Goal: Information Seeking & Learning: Learn about a topic

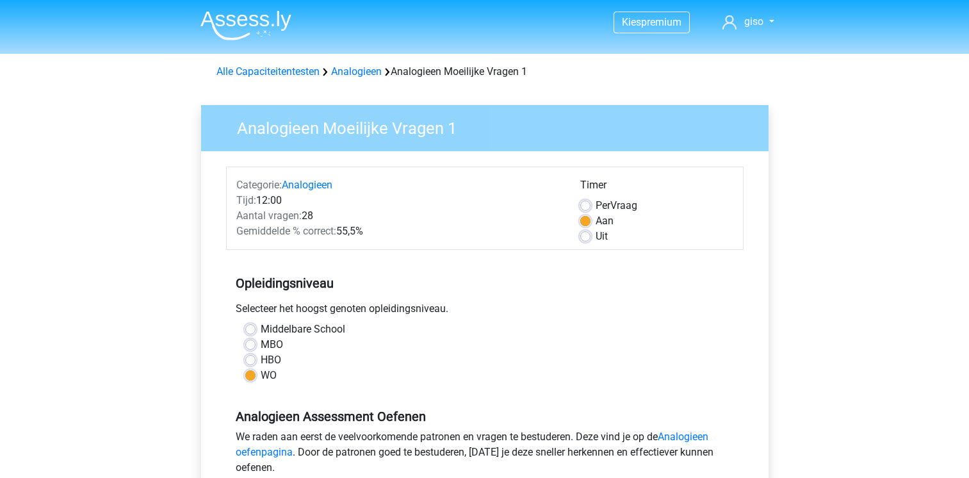
scroll to position [277, 0]
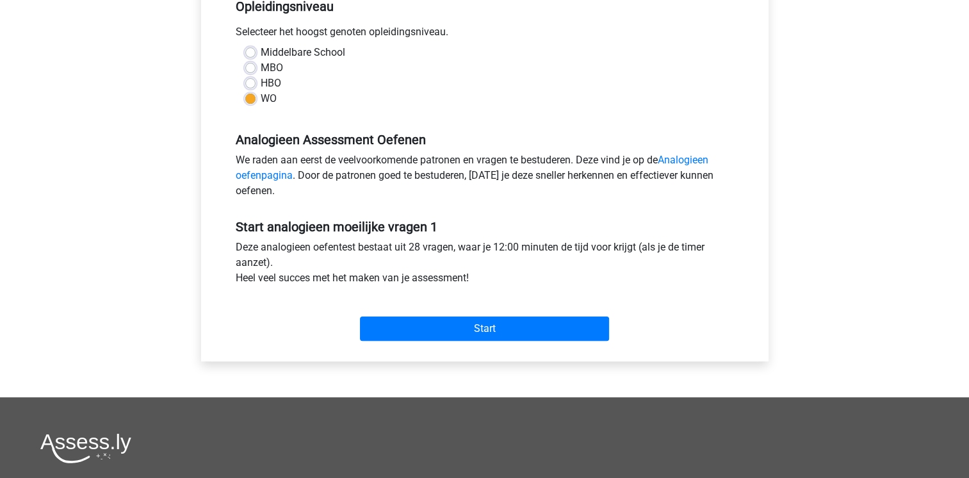
click at [495, 314] on div "Start" at bounding box center [485, 318] width 518 height 45
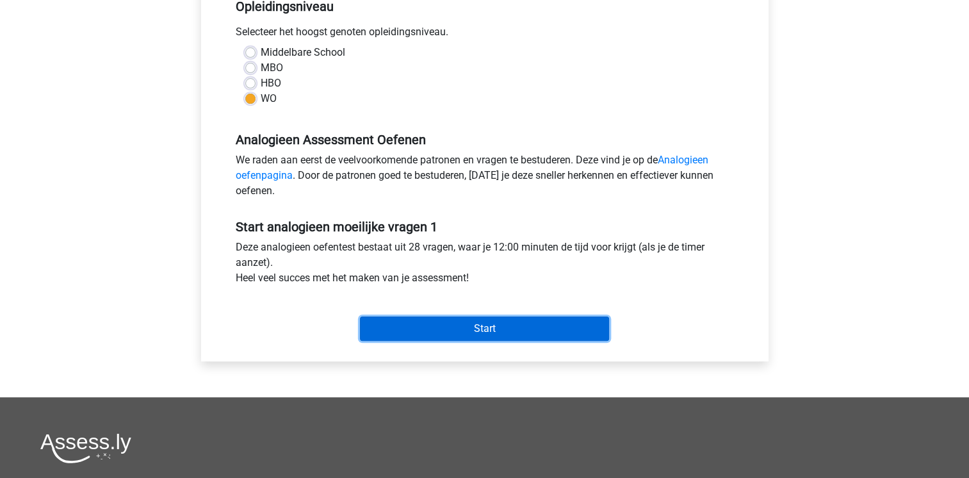
click at [503, 322] on input "Start" at bounding box center [484, 329] width 249 height 24
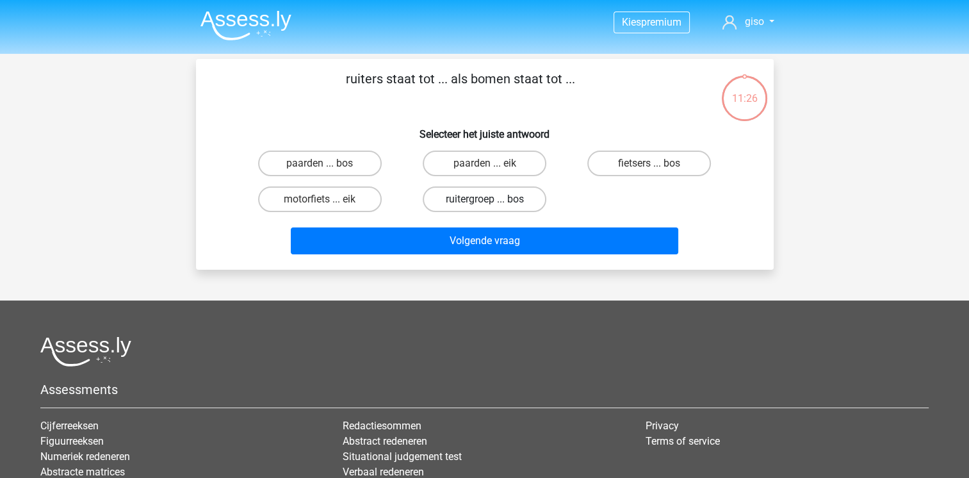
click at [474, 201] on label "ruitergroep ... bos" at bounding box center [485, 199] width 124 height 26
click at [484, 201] on input "ruitergroep ... bos" at bounding box center [488, 203] width 8 height 8
radio input "true"
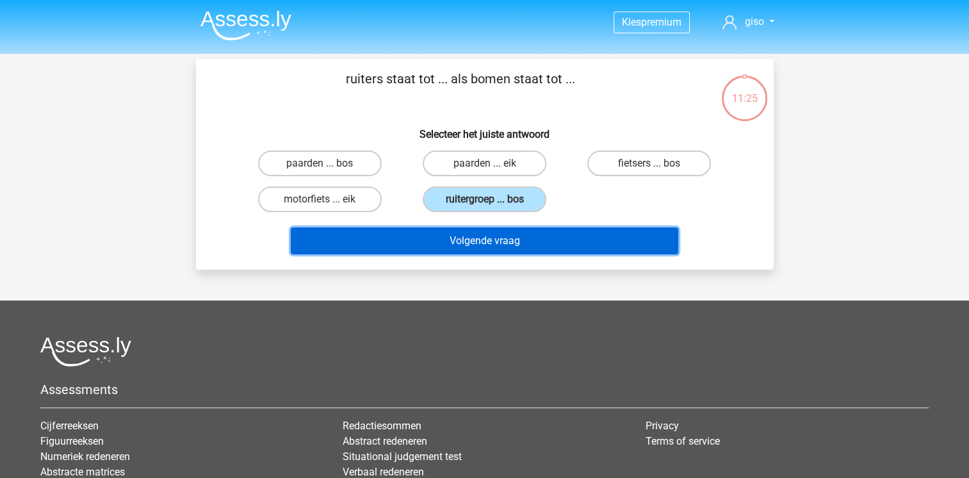
click at [484, 241] on button "Volgende vraag" at bounding box center [485, 240] width 388 height 27
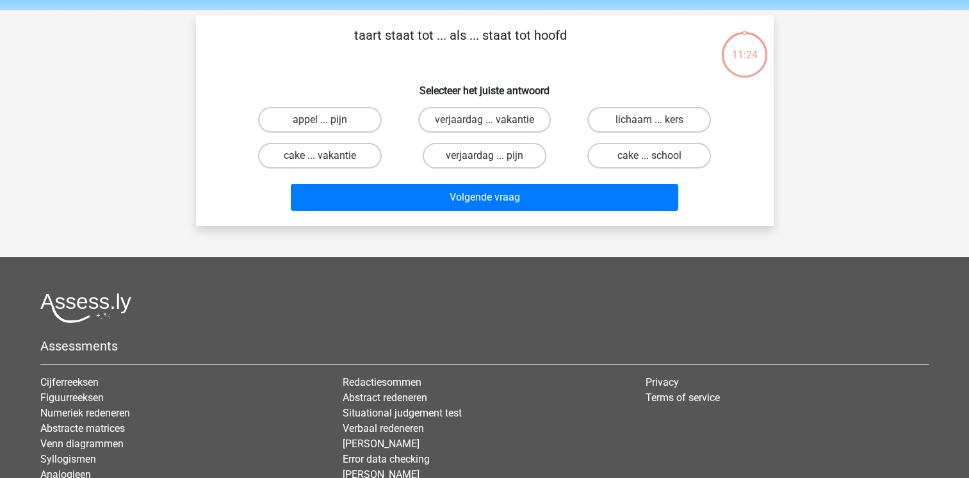
scroll to position [59, 0]
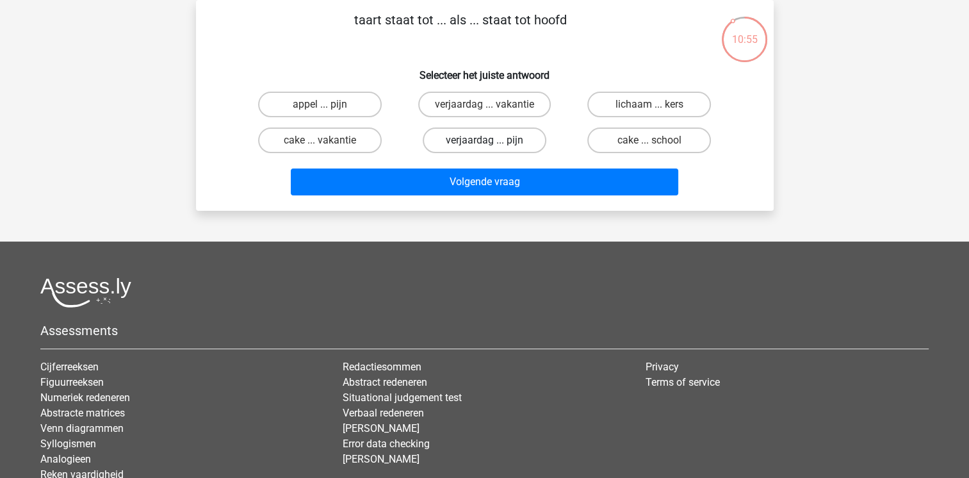
click at [475, 144] on label "verjaardag ... pijn" at bounding box center [485, 141] width 124 height 26
click at [484, 144] on input "verjaardag ... pijn" at bounding box center [488, 144] width 8 height 8
radio input "true"
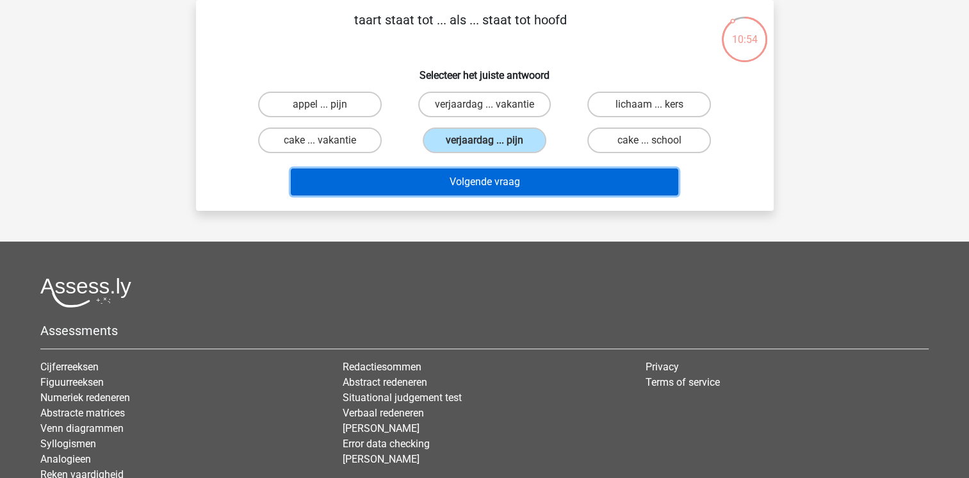
click at [480, 183] on button "Volgende vraag" at bounding box center [485, 182] width 388 height 27
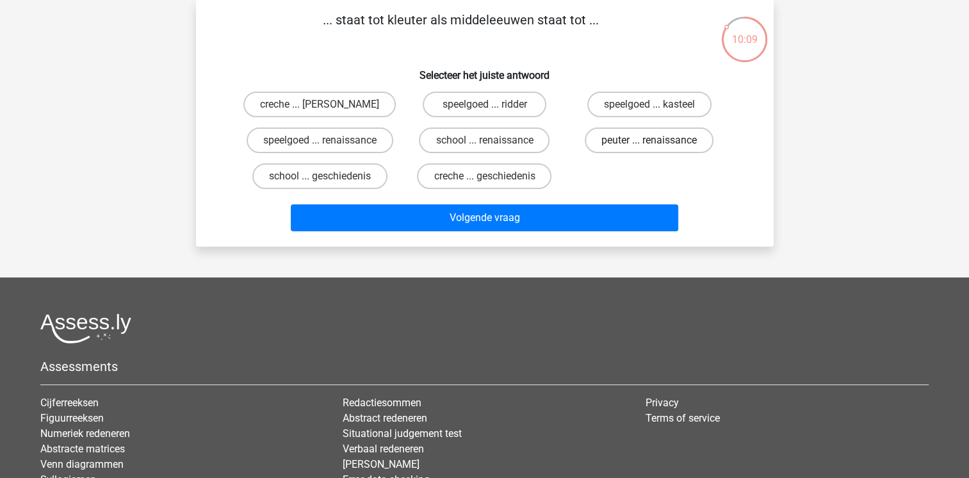
click at [616, 145] on label "peuter ... renaissance" at bounding box center [649, 141] width 129 height 26
click at [650, 145] on input "peuter ... renaissance" at bounding box center [654, 144] width 8 height 8
radio input "true"
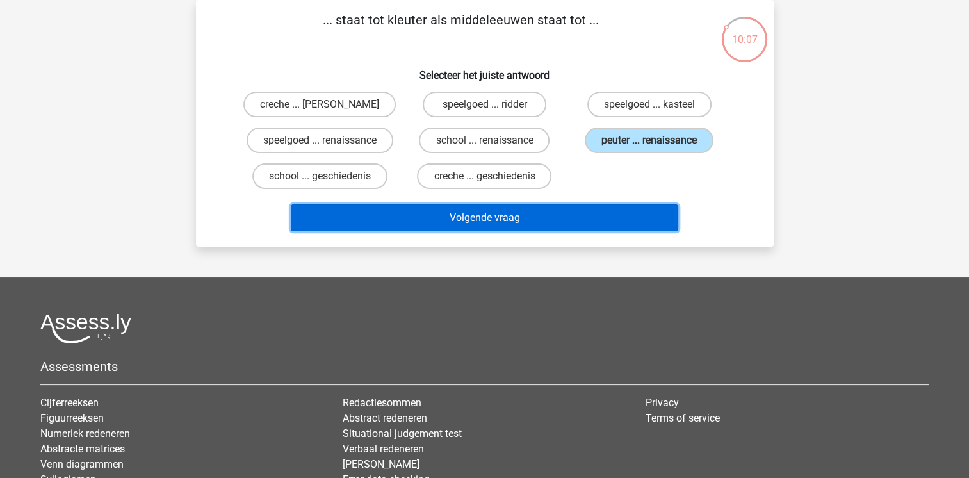
click at [531, 222] on button "Volgende vraag" at bounding box center [485, 217] width 388 height 27
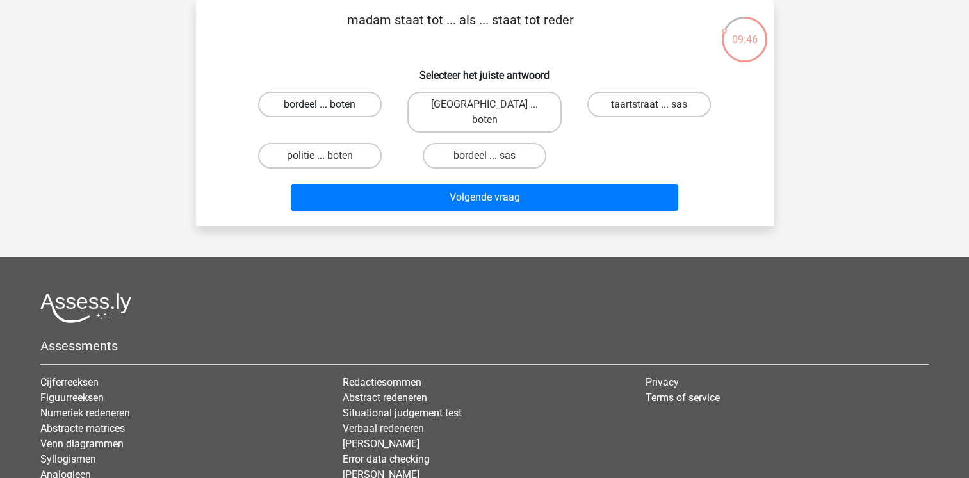
click at [311, 94] on label "bordeel ... boten" at bounding box center [320, 105] width 124 height 26
click at [320, 104] on input "bordeel ... boten" at bounding box center [324, 108] width 8 height 8
radio input "true"
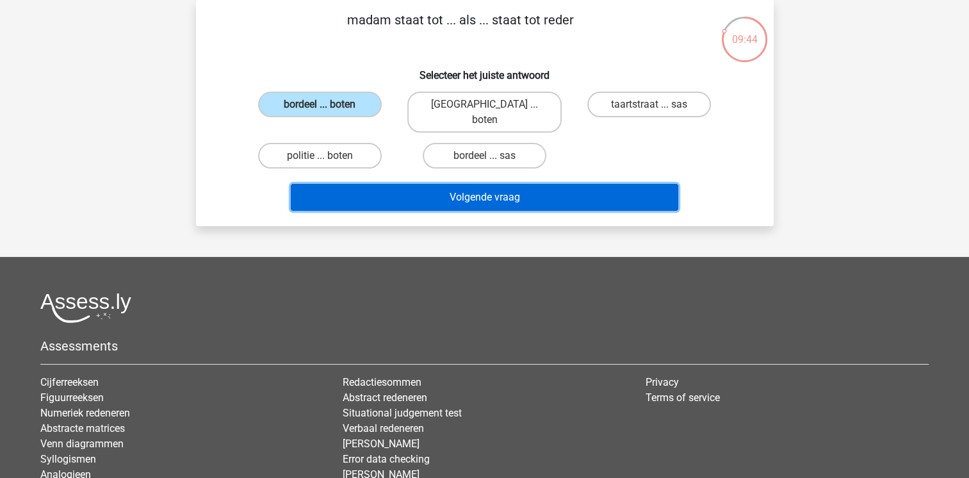
click at [483, 184] on button "Volgende vraag" at bounding box center [485, 197] width 388 height 27
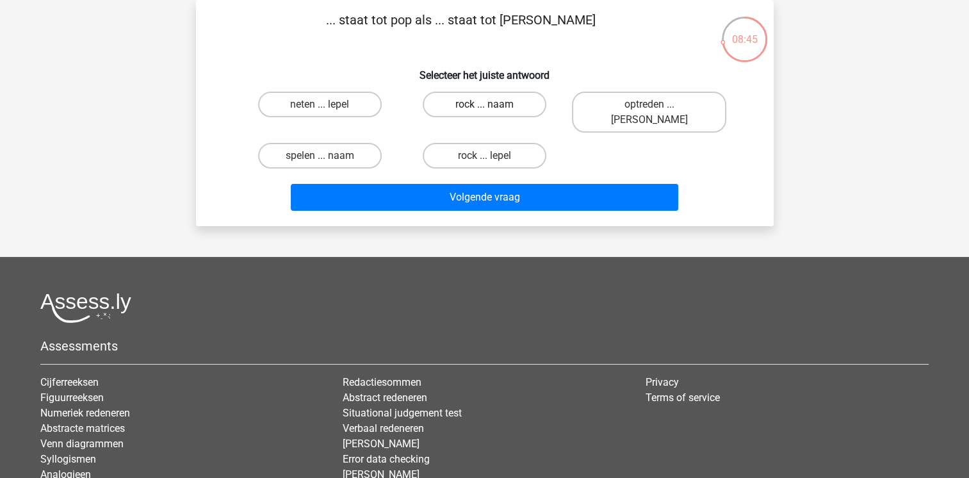
click at [469, 105] on label "rock ... naam" at bounding box center [485, 105] width 124 height 26
click at [484, 105] on input "rock ... naam" at bounding box center [488, 108] width 8 height 8
radio input "true"
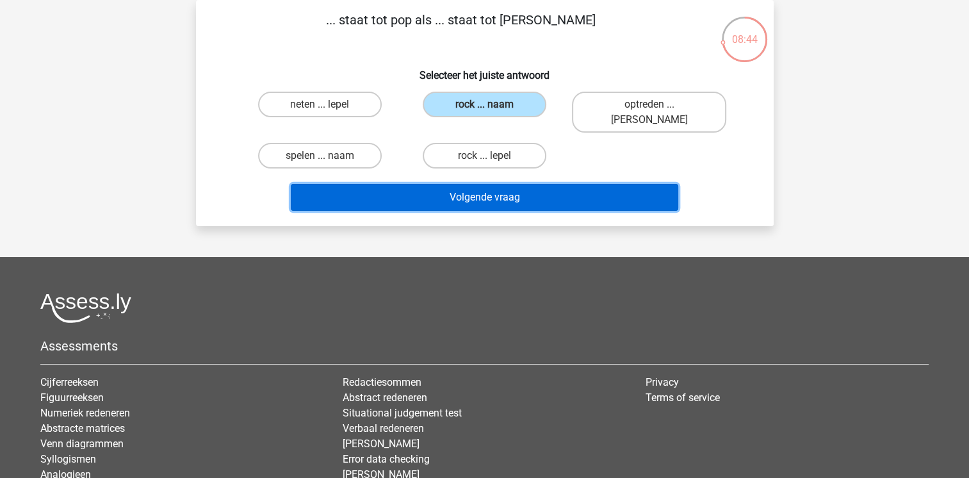
click at [476, 184] on button "Volgende vraag" at bounding box center [485, 197] width 388 height 27
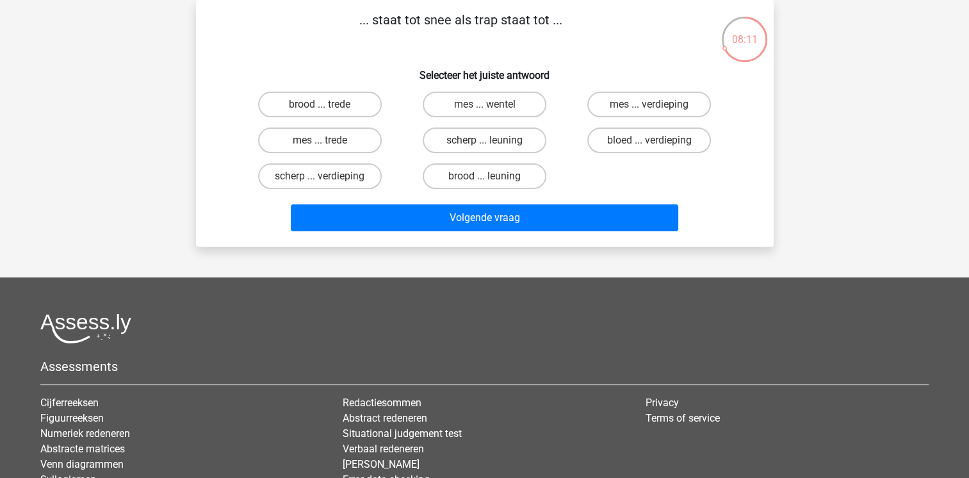
click at [476, 179] on label "brood ... leuning" at bounding box center [485, 176] width 124 height 26
click at [484, 179] on input "brood ... leuning" at bounding box center [488, 180] width 8 height 8
radio input "true"
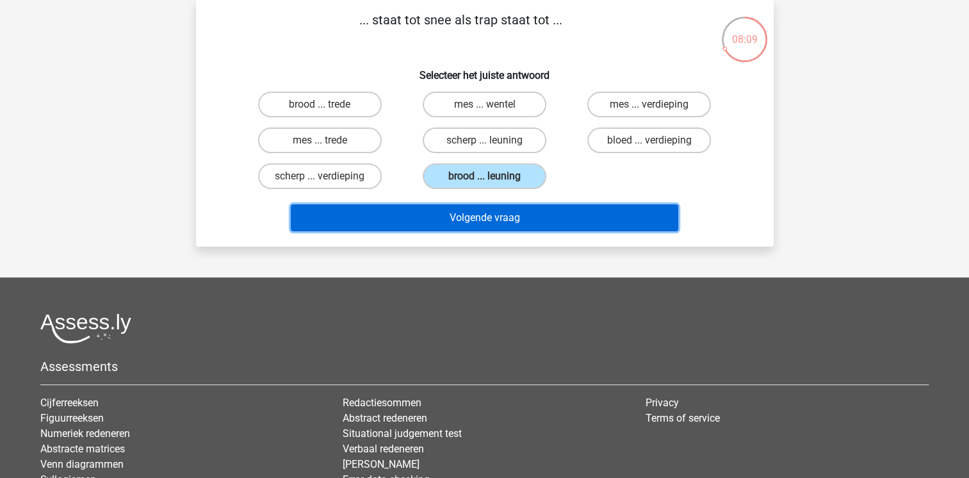
click at [492, 216] on button "Volgende vraag" at bounding box center [485, 217] width 388 height 27
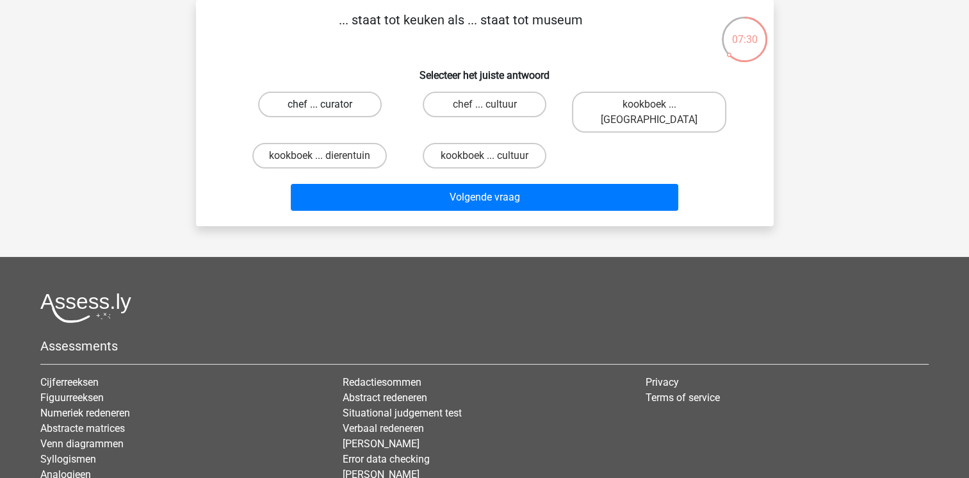
click at [332, 104] on label "chef ... curator" at bounding box center [320, 105] width 124 height 26
click at [328, 104] on input "chef ... curator" at bounding box center [324, 108] width 8 height 8
radio input "true"
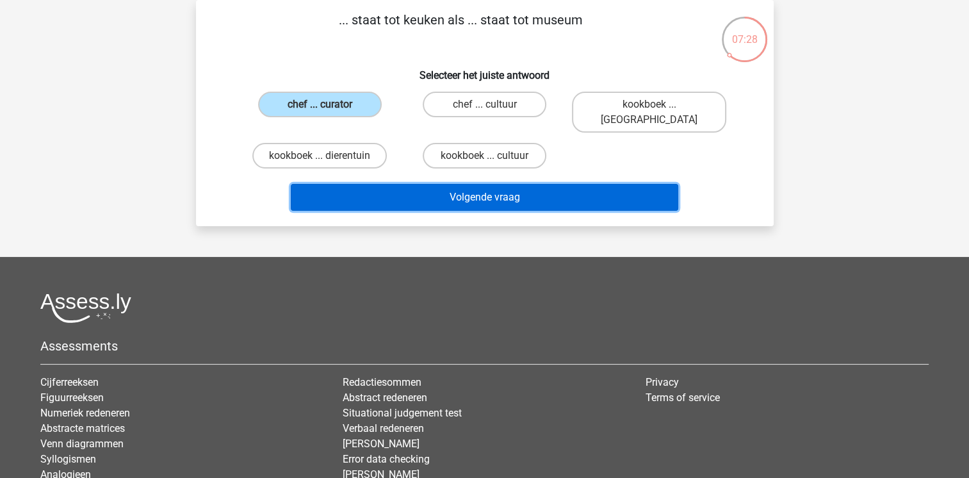
click at [490, 188] on button "Volgende vraag" at bounding box center [485, 197] width 388 height 27
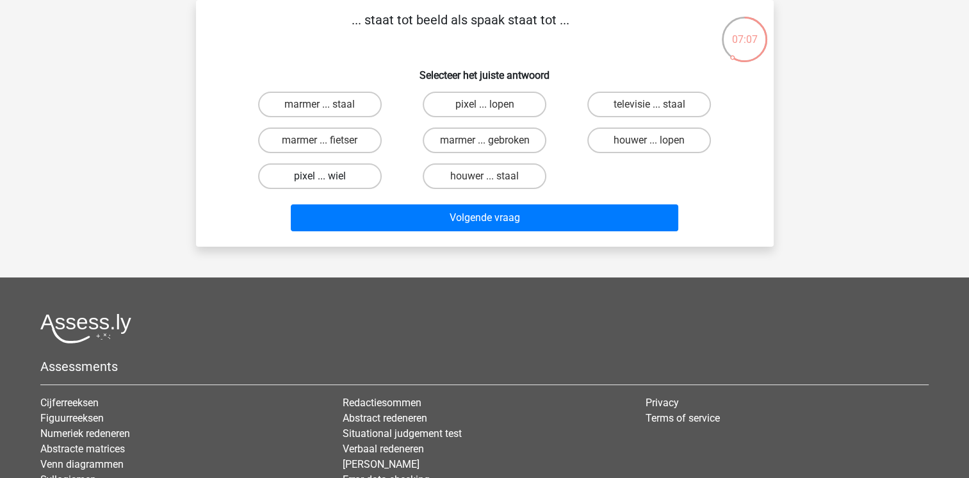
click at [328, 170] on label "pixel ... wiel" at bounding box center [320, 176] width 124 height 26
click at [328, 176] on input "pixel ... wiel" at bounding box center [324, 180] width 8 height 8
radio input "true"
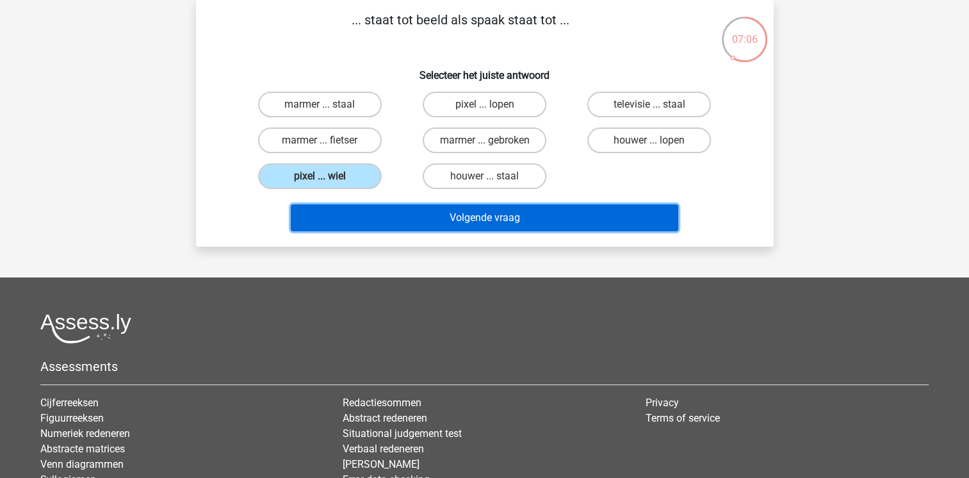
click at [466, 214] on button "Volgende vraag" at bounding box center [485, 217] width 388 height 27
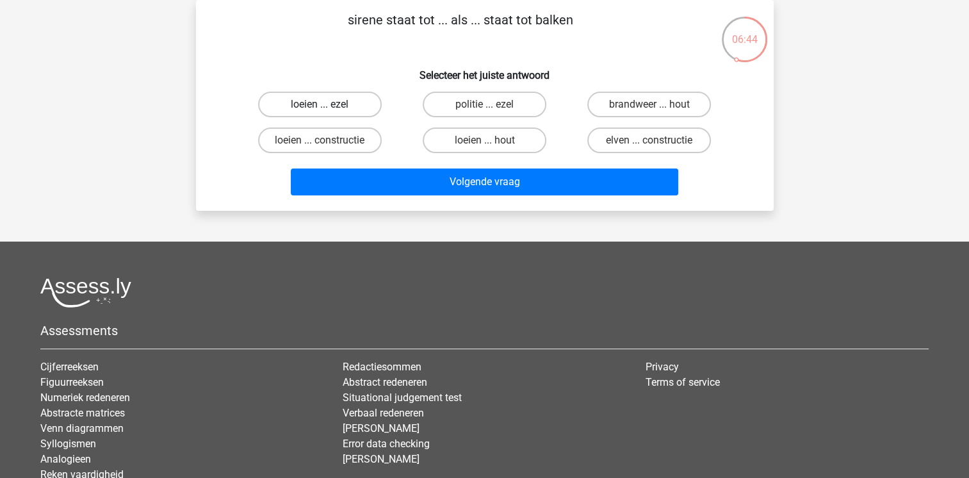
click at [334, 107] on label "loeien ... ezel" at bounding box center [320, 105] width 124 height 26
click at [328, 107] on input "loeien ... ezel" at bounding box center [324, 108] width 8 height 8
radio input "true"
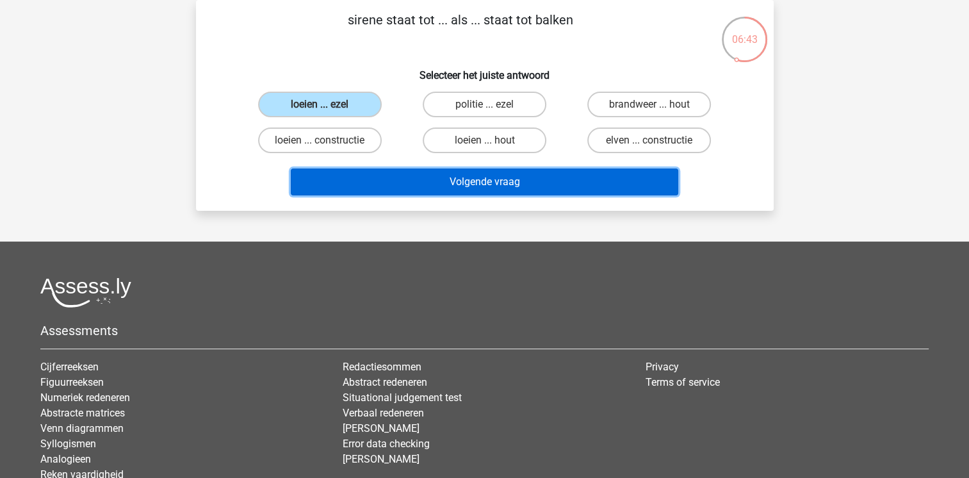
click at [513, 183] on button "Volgende vraag" at bounding box center [485, 182] width 388 height 27
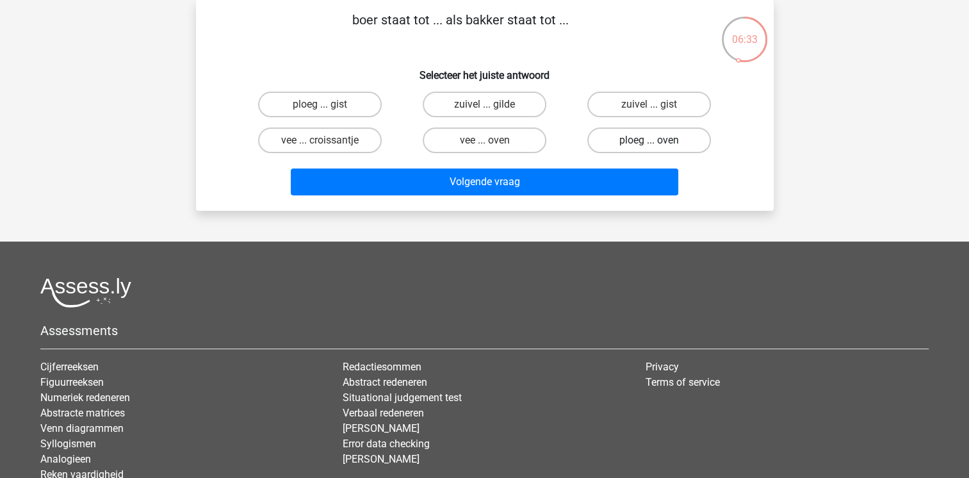
click at [645, 140] on label "ploeg ... oven" at bounding box center [650, 141] width 124 height 26
click at [650, 140] on input "ploeg ... oven" at bounding box center [654, 144] width 8 height 8
radio input "true"
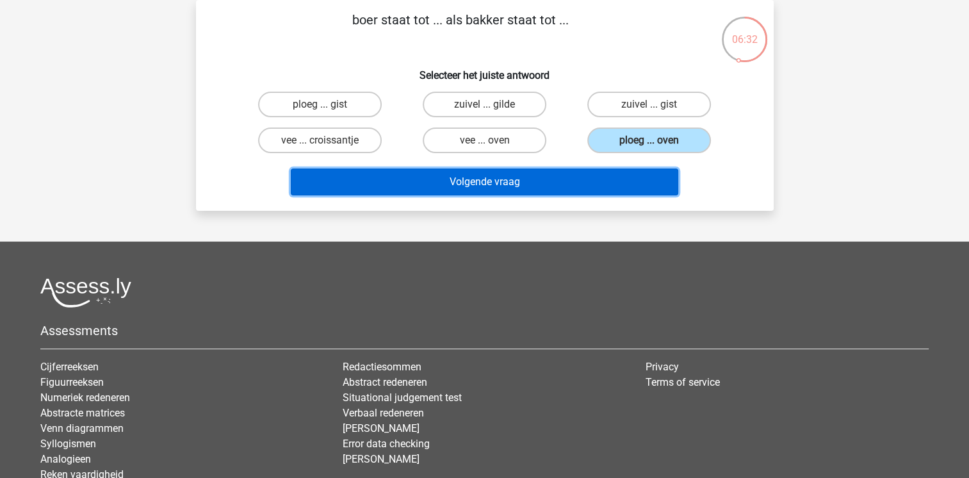
click at [520, 188] on button "Volgende vraag" at bounding box center [485, 182] width 388 height 27
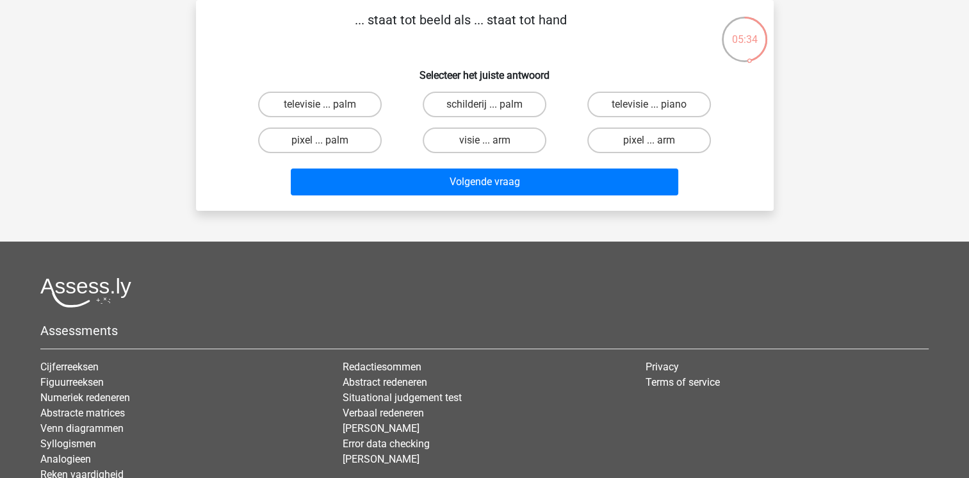
click at [485, 111] on input "schilderij ... palm" at bounding box center [488, 108] width 8 height 8
radio input "true"
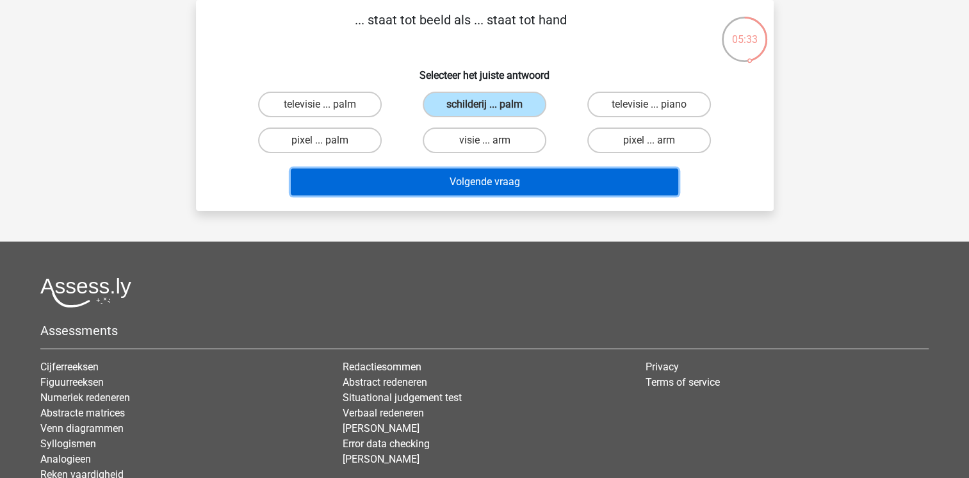
click at [483, 184] on button "Volgende vraag" at bounding box center [485, 182] width 388 height 27
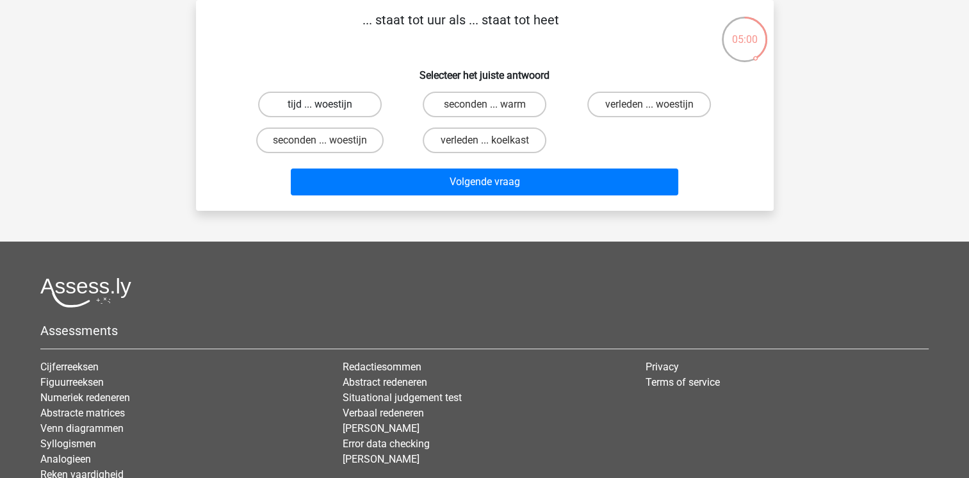
click at [308, 109] on label "tijd ... woestijn" at bounding box center [320, 105] width 124 height 26
click at [320, 109] on input "tijd ... woestijn" at bounding box center [324, 108] width 8 height 8
radio input "true"
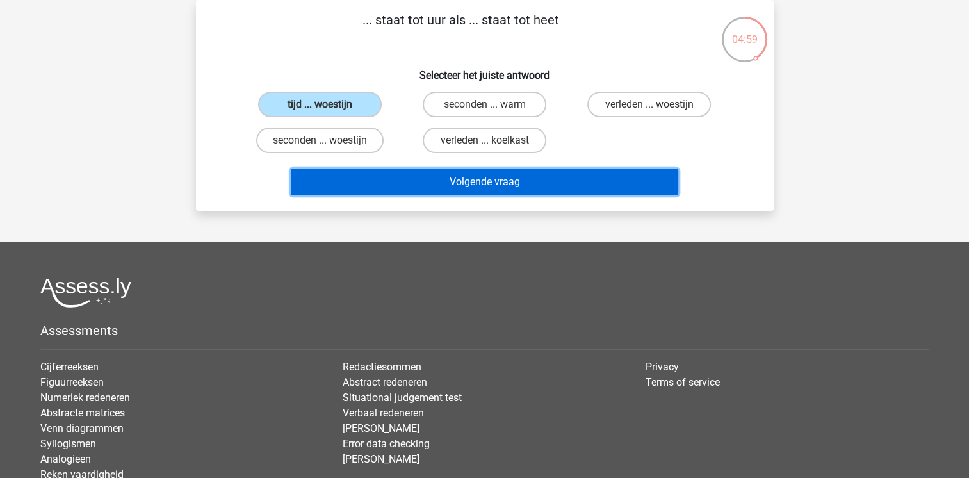
click at [490, 189] on button "Volgende vraag" at bounding box center [485, 182] width 388 height 27
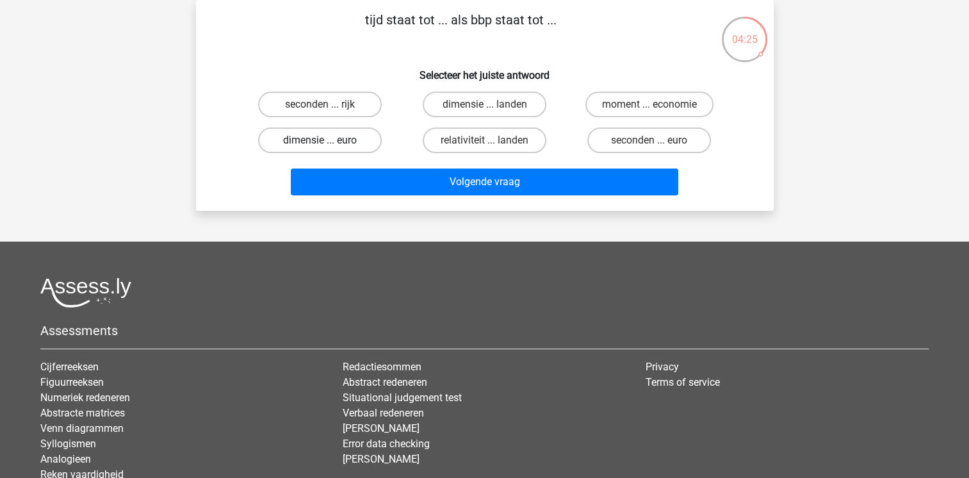
click at [340, 144] on label "dimensie ... euro" at bounding box center [320, 141] width 124 height 26
click at [328, 144] on input "dimensie ... euro" at bounding box center [324, 144] width 8 height 8
radio input "true"
click at [663, 136] on label "seconden ... euro" at bounding box center [650, 141] width 124 height 26
click at [658, 140] on input "seconden ... euro" at bounding box center [654, 144] width 8 height 8
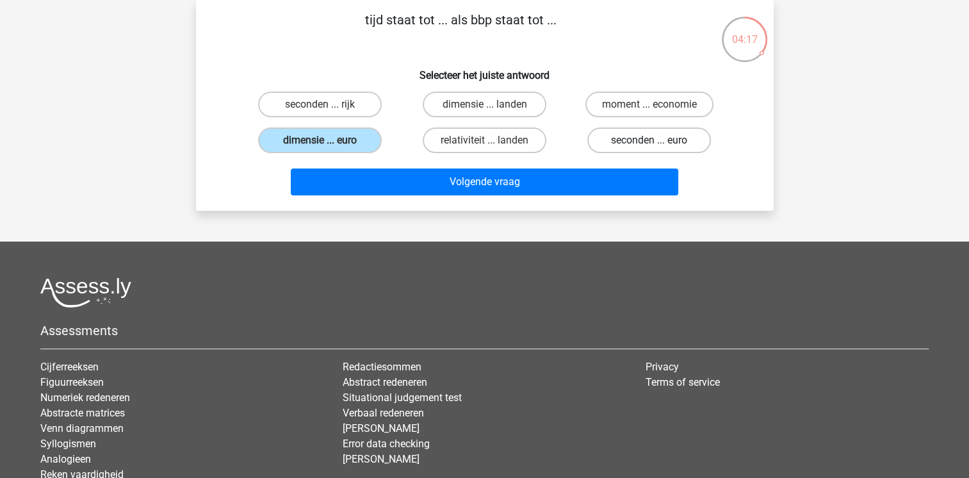
radio input "true"
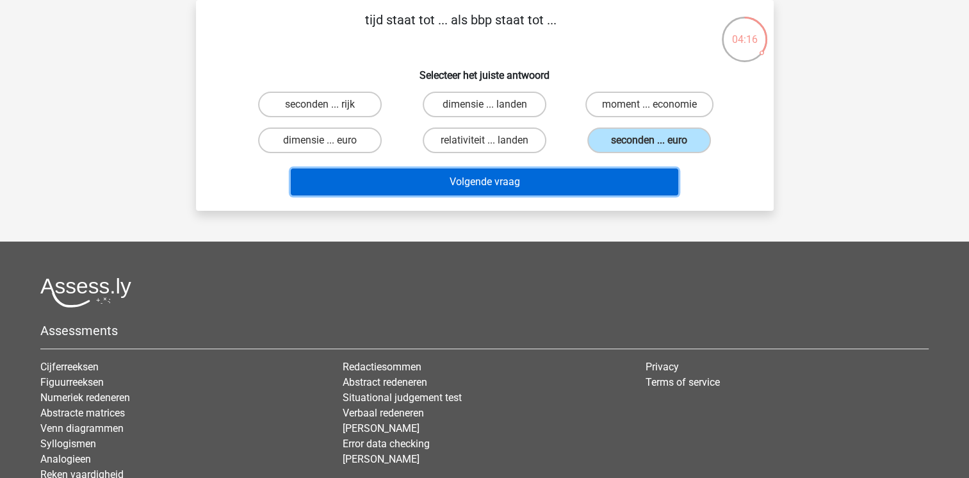
click at [565, 181] on button "Volgende vraag" at bounding box center [485, 182] width 388 height 27
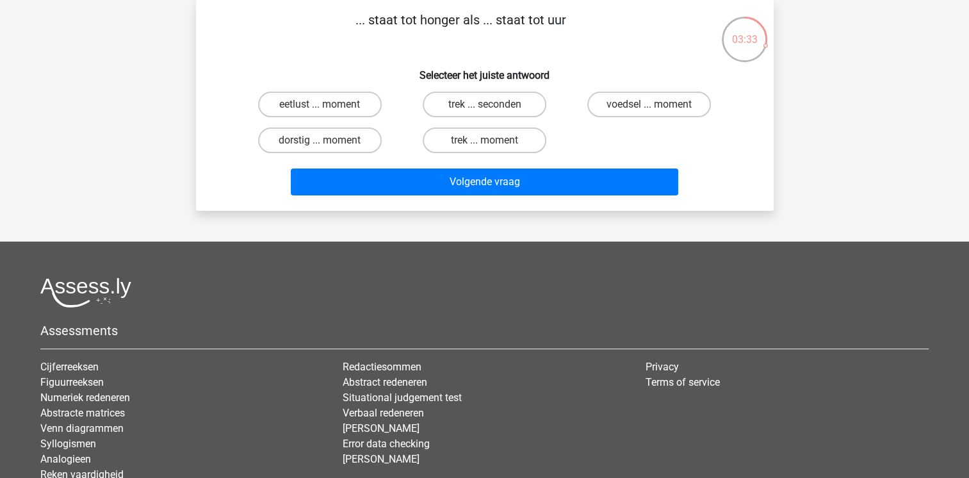
click at [323, 140] on input "dorstig ... moment" at bounding box center [324, 144] width 8 height 8
radio input "true"
click at [456, 140] on label "trek ... moment" at bounding box center [485, 141] width 124 height 26
click at [484, 140] on input "trek ... moment" at bounding box center [488, 144] width 8 height 8
radio input "true"
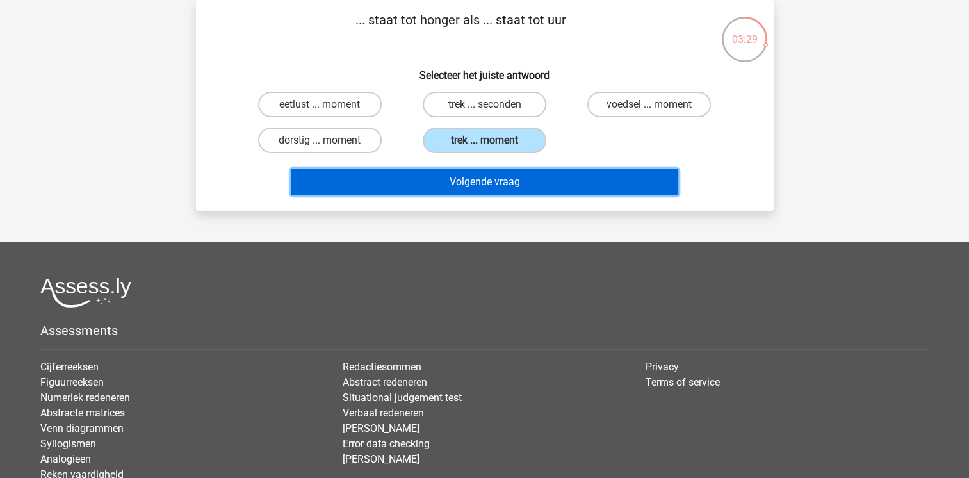
click at [482, 174] on button "Volgende vraag" at bounding box center [485, 182] width 388 height 27
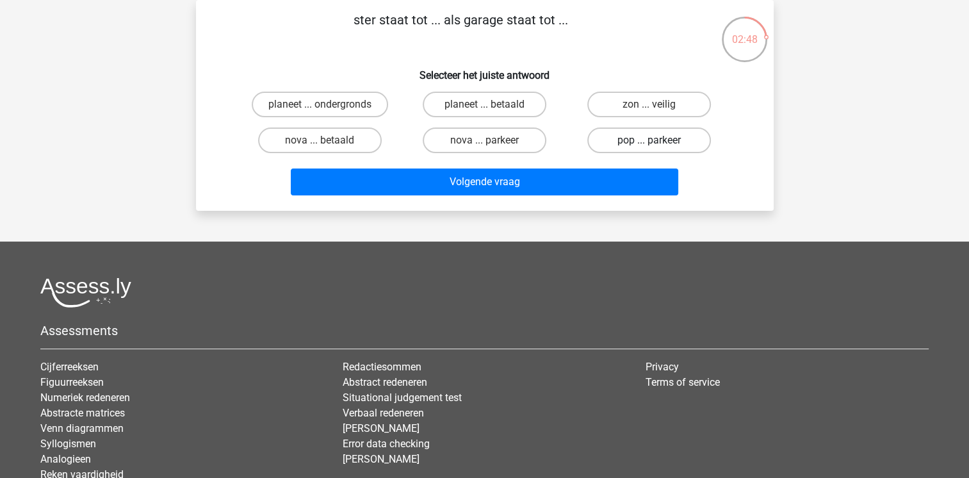
click at [629, 138] on label "pop ... parkeer" at bounding box center [650, 141] width 124 height 26
click at [650, 140] on input "pop ... parkeer" at bounding box center [654, 144] width 8 height 8
radio input "true"
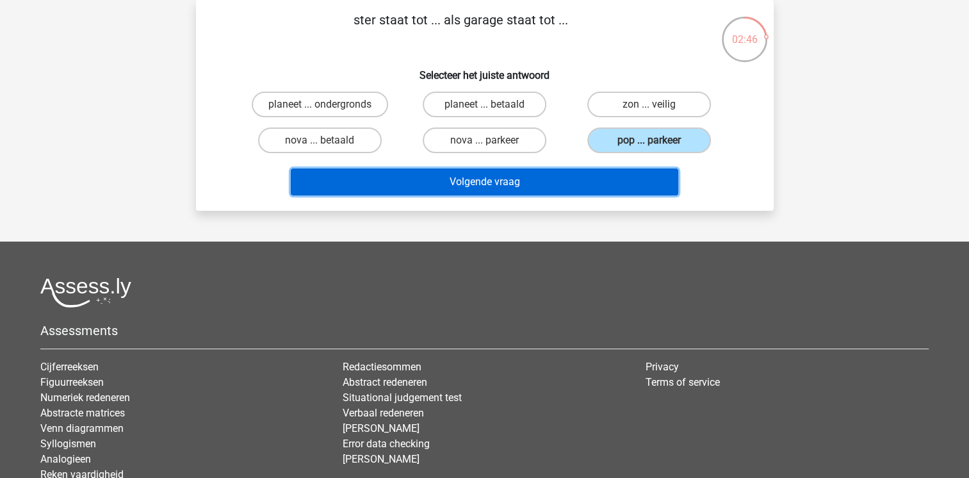
click at [512, 181] on button "Volgende vraag" at bounding box center [485, 182] width 388 height 27
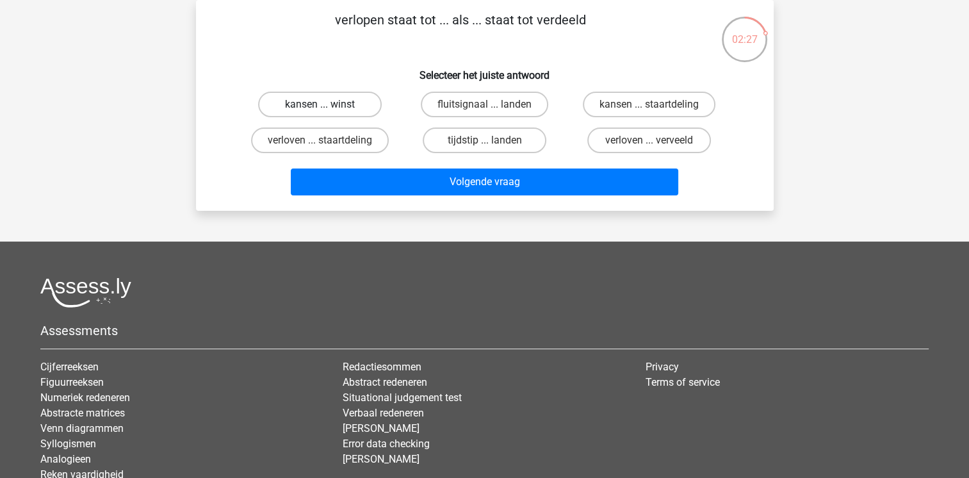
click at [314, 108] on label "kansen ... winst" at bounding box center [320, 105] width 124 height 26
click at [320, 108] on input "kansen ... winst" at bounding box center [324, 108] width 8 height 8
radio input "true"
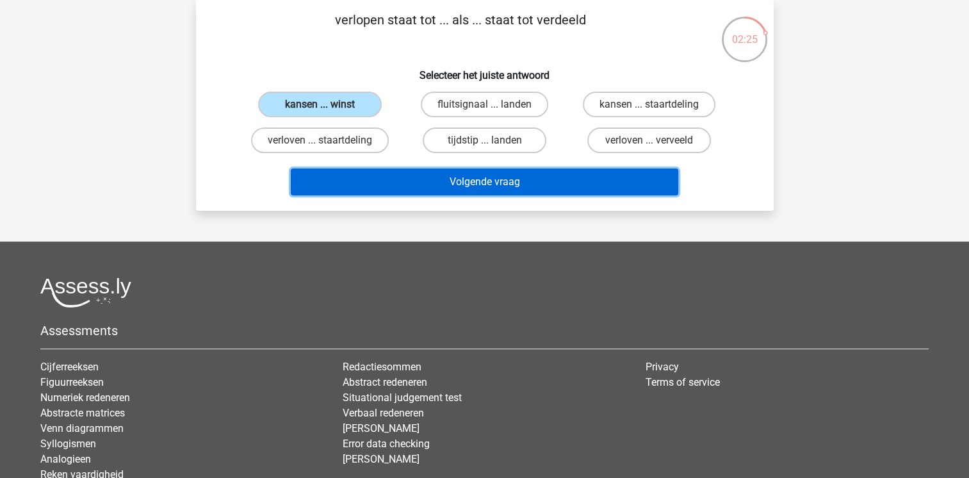
click at [465, 182] on button "Volgende vraag" at bounding box center [485, 182] width 388 height 27
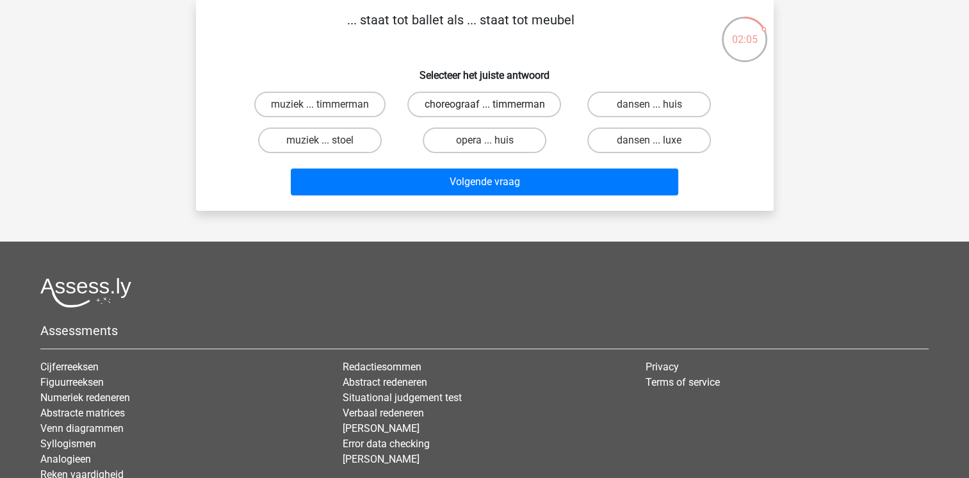
click at [454, 106] on label "choreograaf ... timmerman" at bounding box center [485, 105] width 154 height 26
click at [484, 106] on input "choreograaf ... timmerman" at bounding box center [488, 108] width 8 height 8
radio input "true"
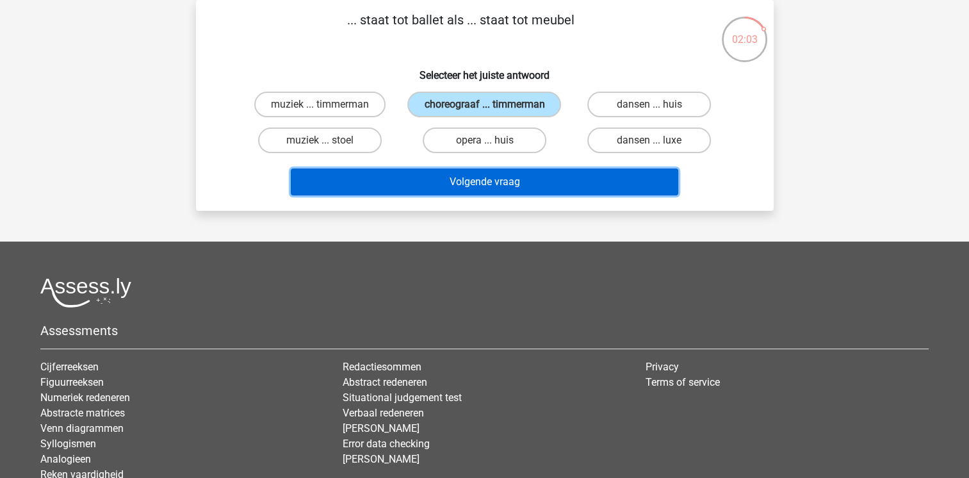
click at [480, 188] on button "Volgende vraag" at bounding box center [485, 182] width 388 height 27
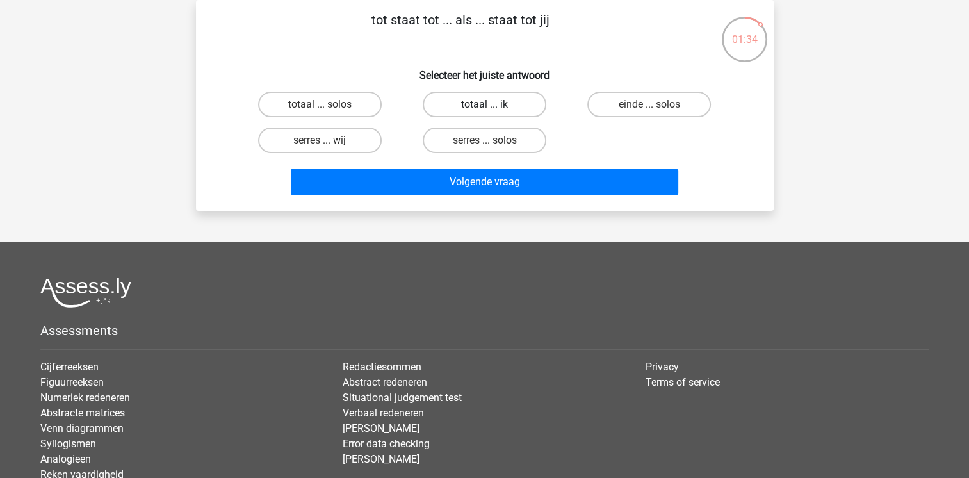
click at [475, 108] on label "totaal ... ik" at bounding box center [485, 105] width 124 height 26
click at [484, 108] on input "totaal ... ik" at bounding box center [488, 108] width 8 height 8
radio input "true"
click at [640, 111] on label "einde ... solos" at bounding box center [650, 105] width 124 height 26
click at [650, 111] on input "einde ... solos" at bounding box center [654, 108] width 8 height 8
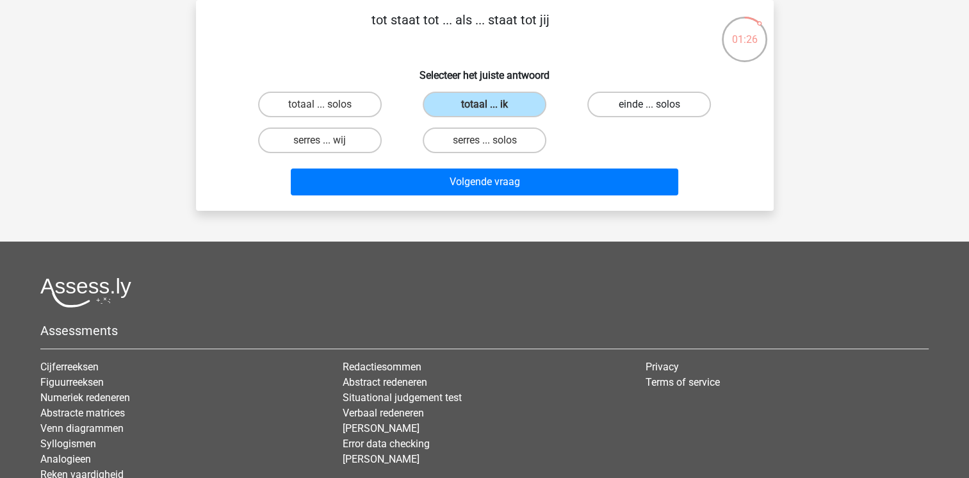
radio input "true"
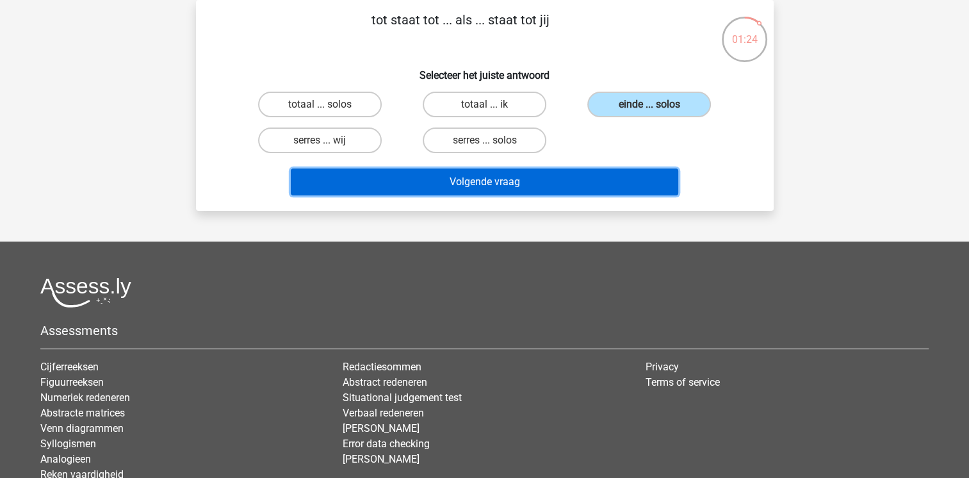
click at [484, 183] on button "Volgende vraag" at bounding box center [485, 182] width 388 height 27
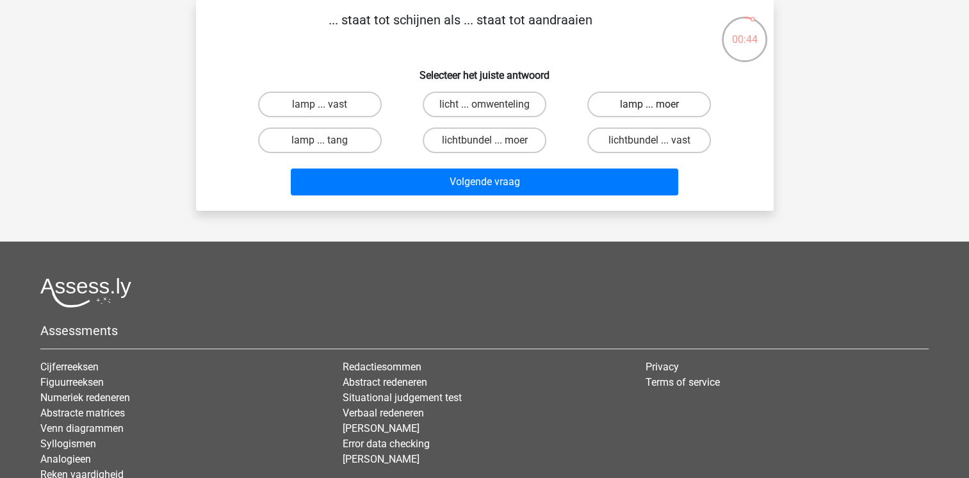
click at [636, 108] on label "lamp ... moer" at bounding box center [650, 105] width 124 height 26
click at [650, 108] on input "lamp ... moer" at bounding box center [654, 108] width 8 height 8
radio input "true"
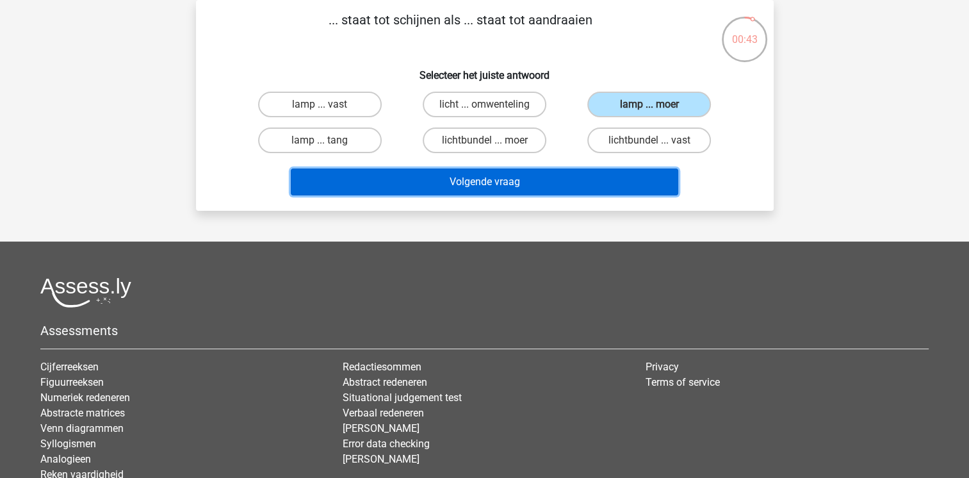
click at [502, 177] on button "Volgende vraag" at bounding box center [485, 182] width 388 height 27
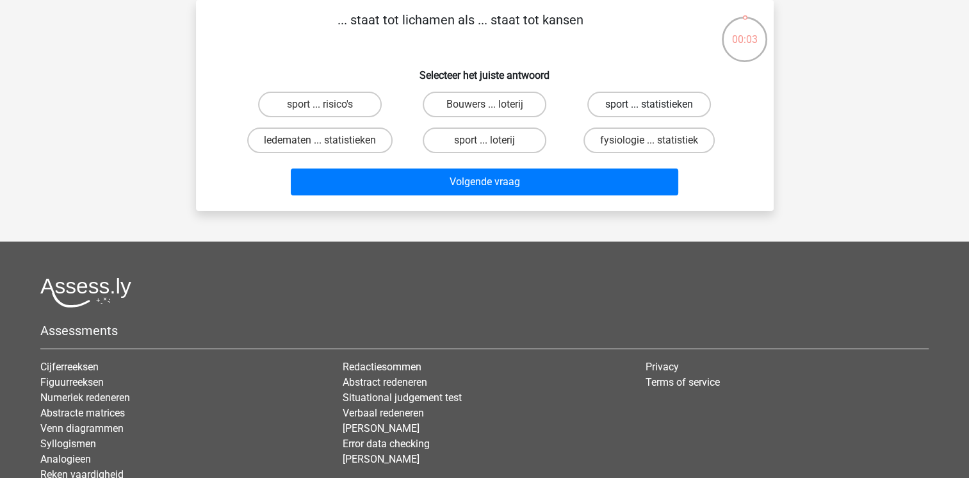
click at [619, 106] on label "sport ... statistieken" at bounding box center [650, 105] width 124 height 26
click at [650, 106] on input "sport ... statistieken" at bounding box center [654, 108] width 8 height 8
radio input "true"
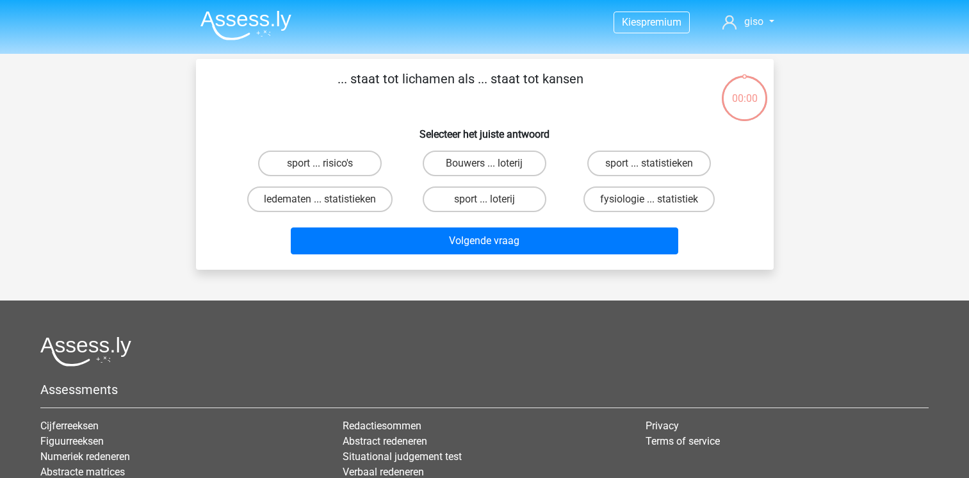
scroll to position [59, 0]
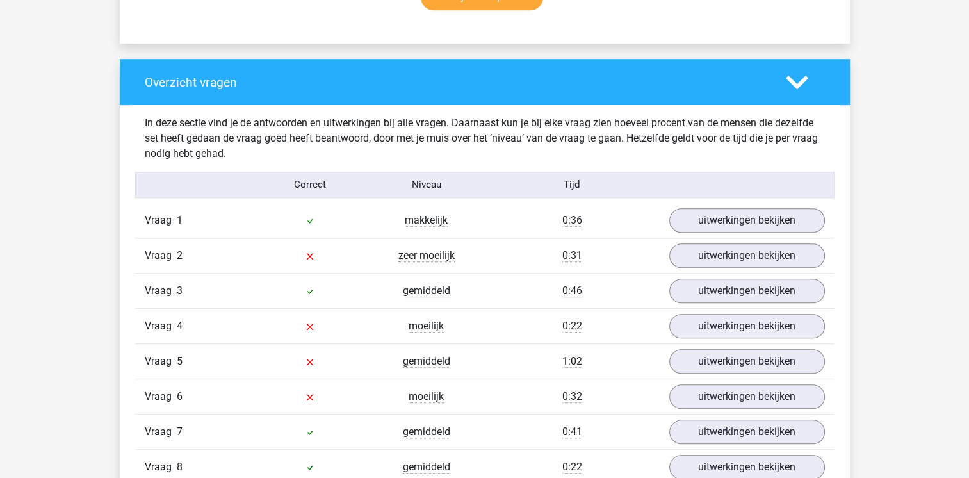
scroll to position [910, 0]
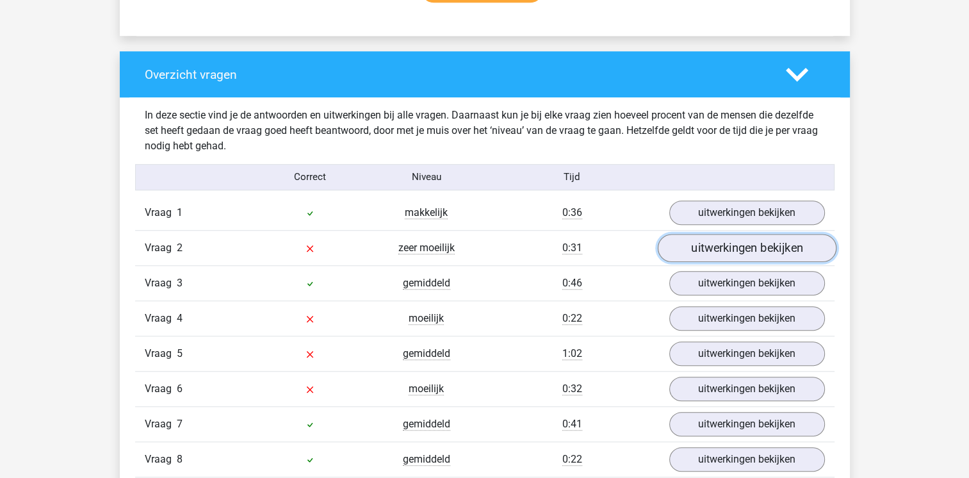
click at [745, 255] on link "uitwerkingen bekijken" at bounding box center [746, 248] width 179 height 28
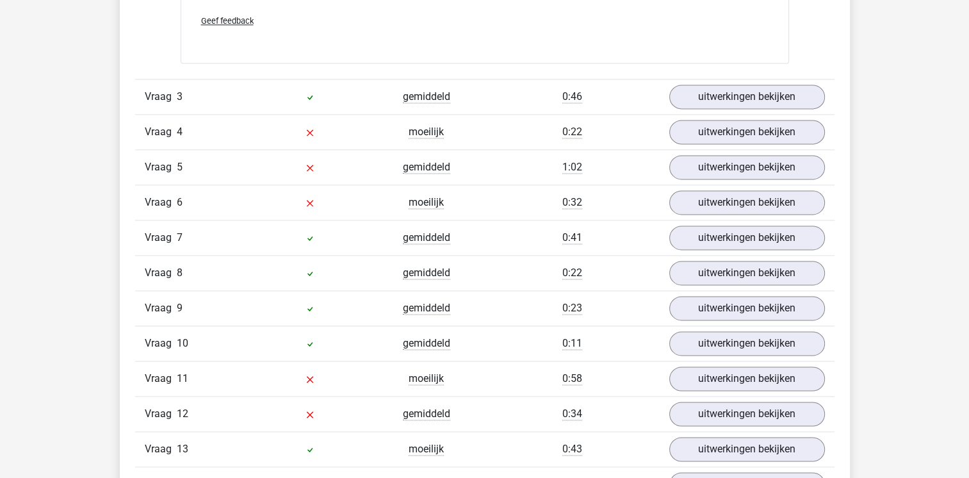
scroll to position [1756, 0]
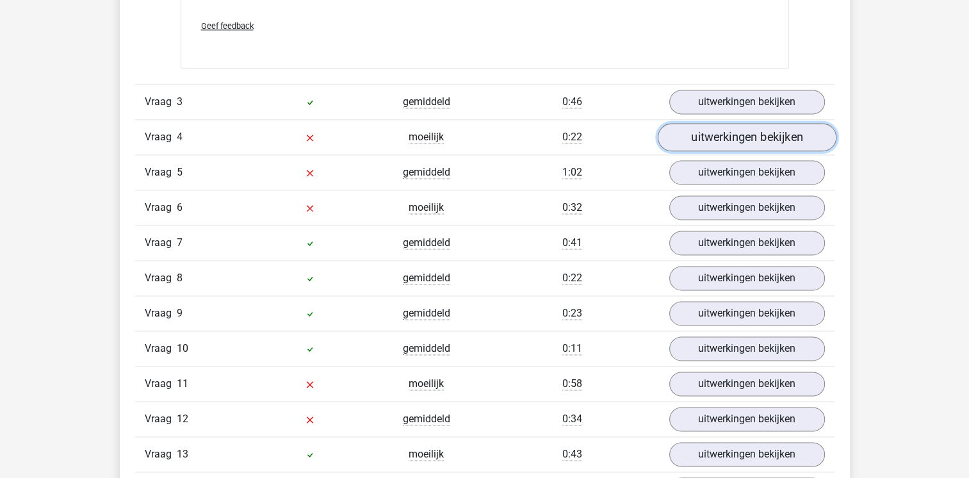
click at [698, 129] on link "uitwerkingen bekijken" at bounding box center [746, 137] width 179 height 28
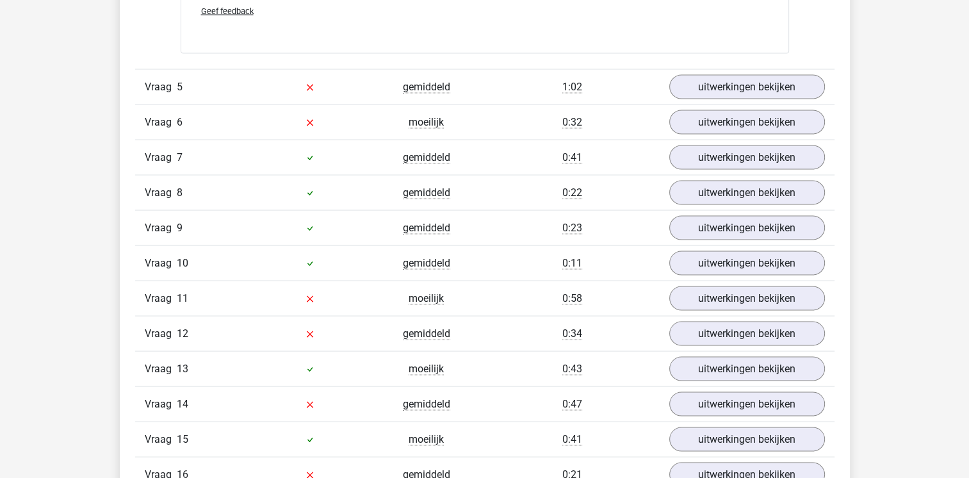
scroll to position [2479, 0]
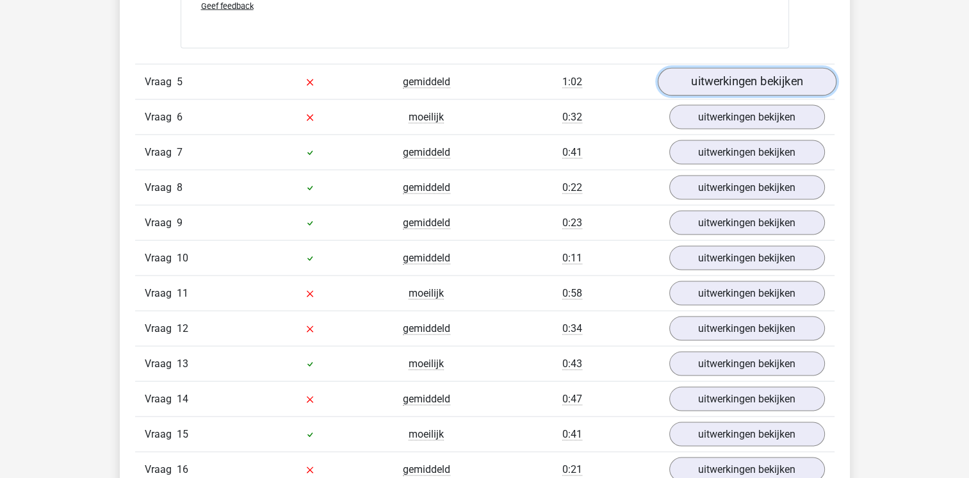
click at [765, 81] on link "uitwerkingen bekijken" at bounding box center [746, 83] width 179 height 28
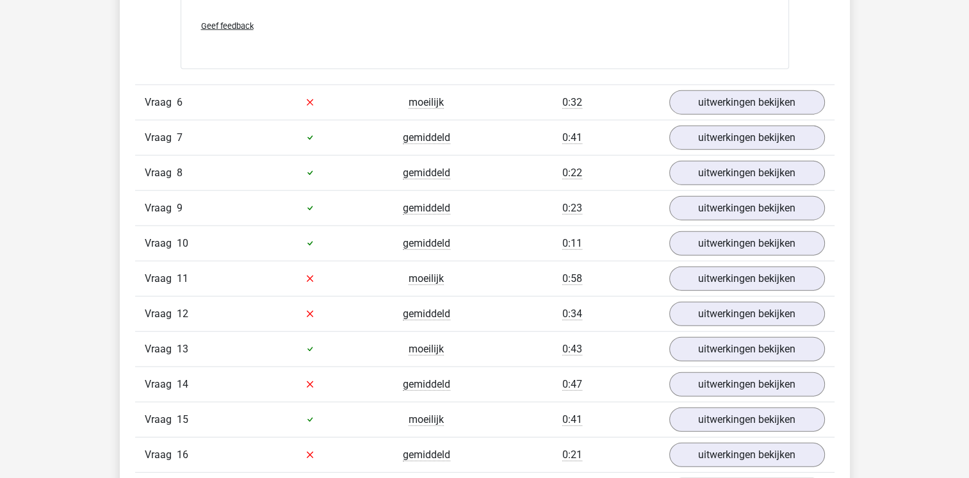
scroll to position [3134, 0]
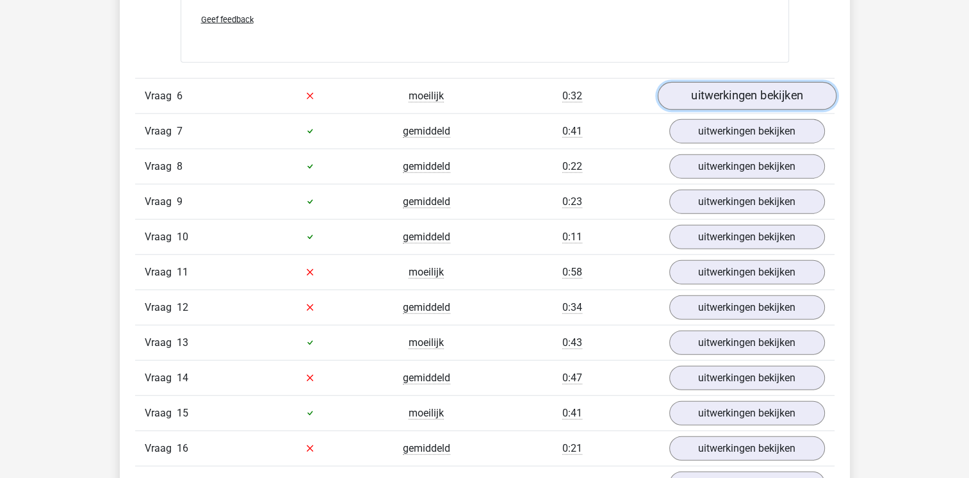
click at [717, 96] on link "uitwerkingen bekijken" at bounding box center [746, 96] width 179 height 28
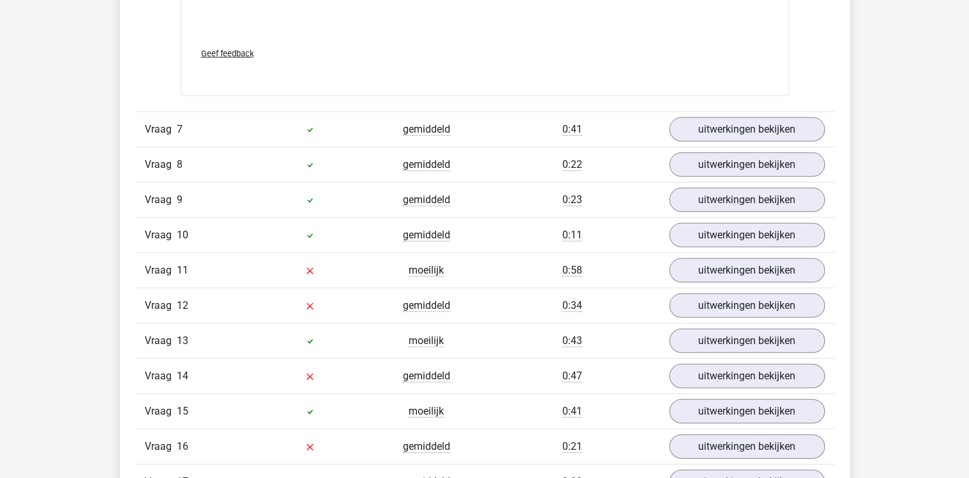
scroll to position [3891, 0]
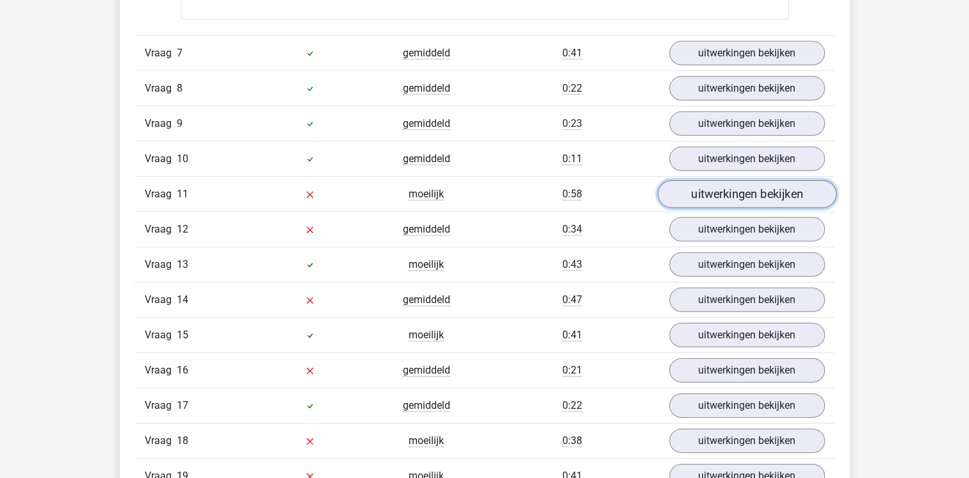
click at [693, 186] on link "uitwerkingen bekijken" at bounding box center [746, 194] width 179 height 28
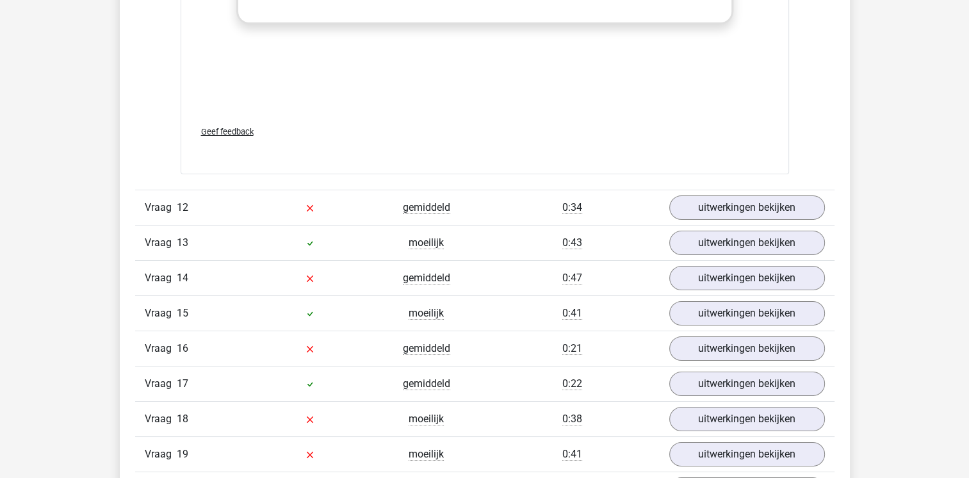
scroll to position [4569, 0]
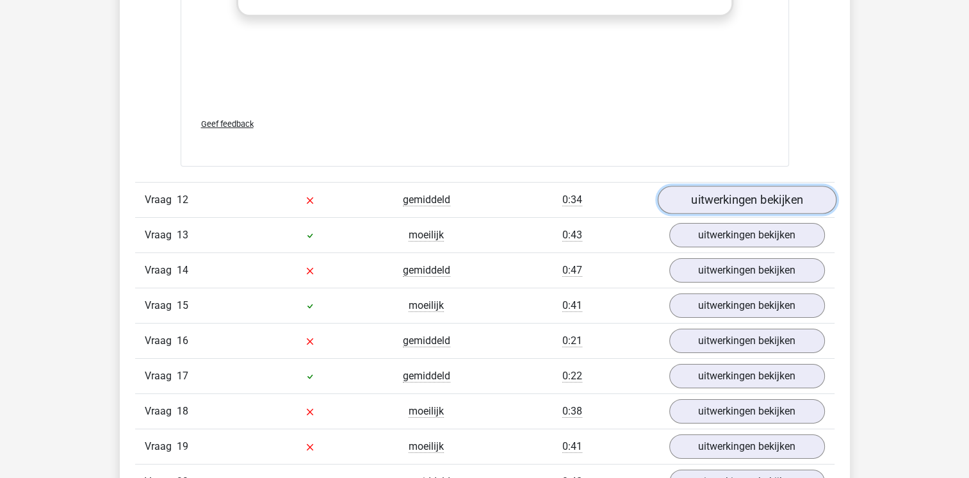
click at [729, 196] on link "uitwerkingen bekijken" at bounding box center [746, 200] width 179 height 28
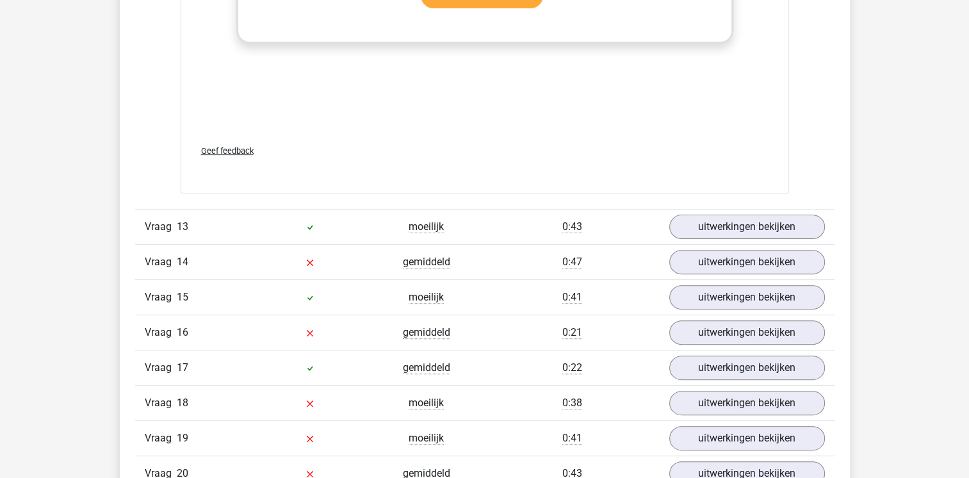
scroll to position [5319, 0]
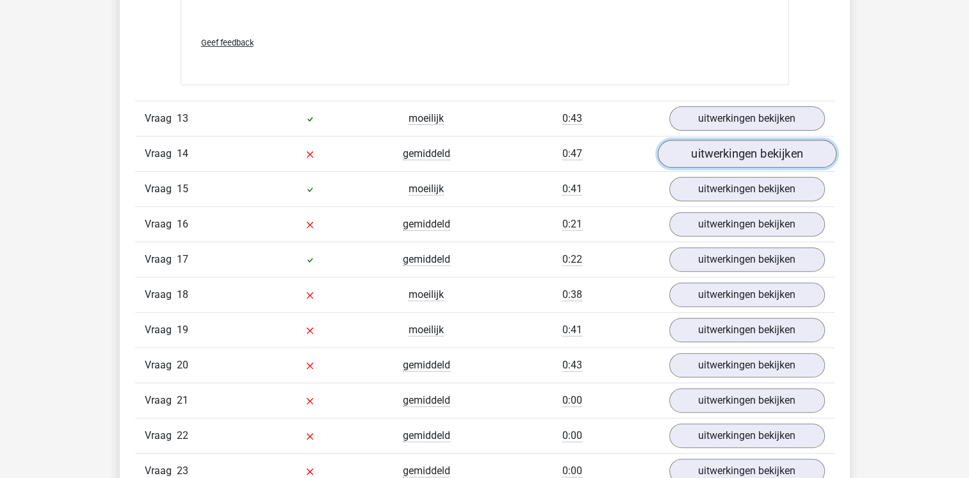
click at [741, 147] on link "uitwerkingen bekijken" at bounding box center [746, 154] width 179 height 28
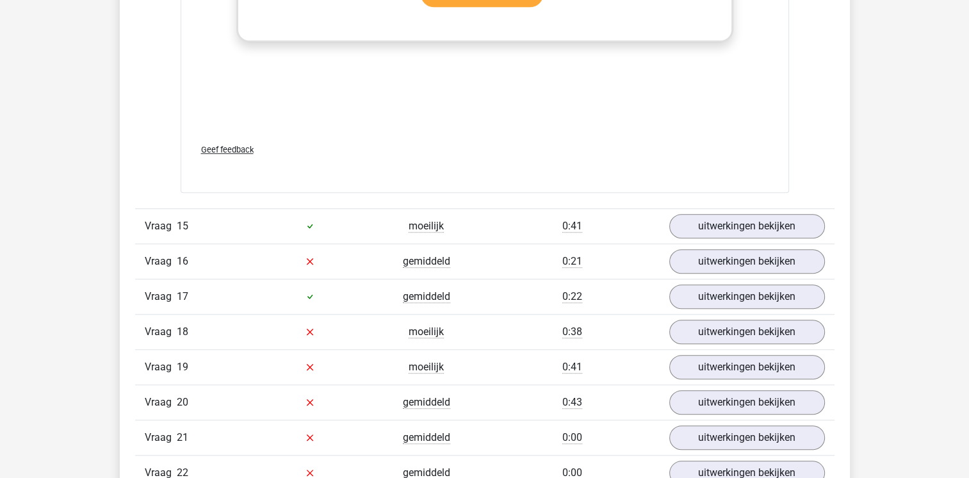
scroll to position [5952, 0]
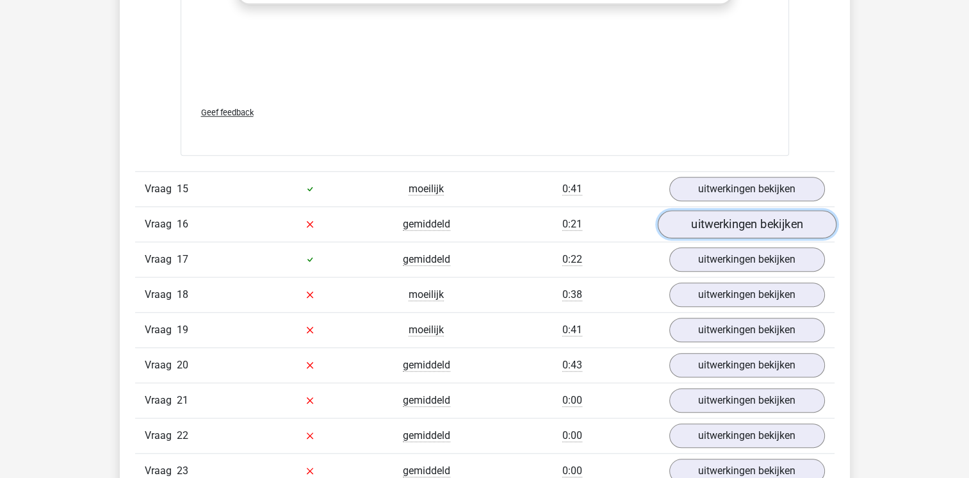
click at [738, 217] on link "uitwerkingen bekijken" at bounding box center [746, 224] width 179 height 28
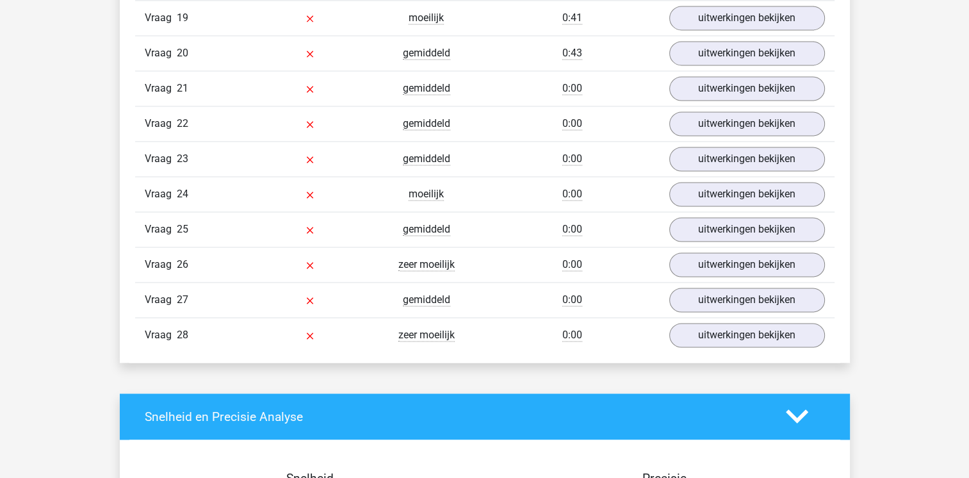
scroll to position [6794, 0]
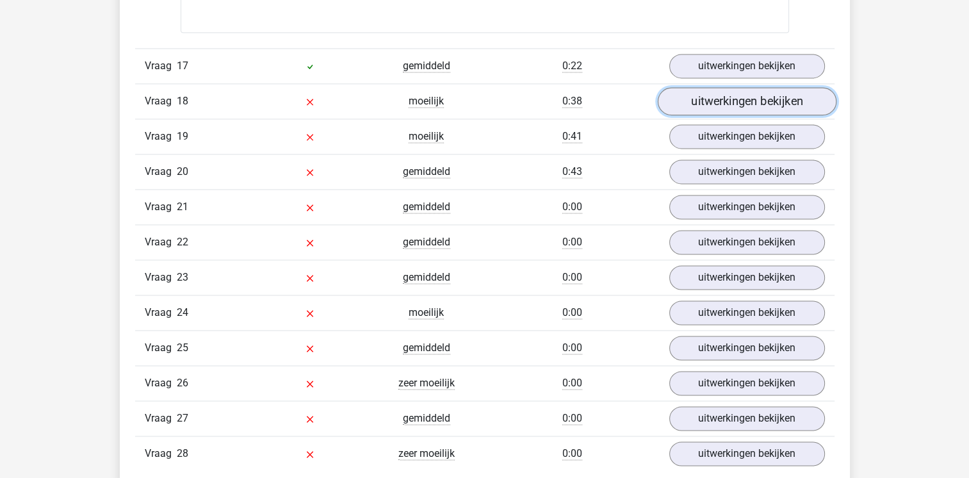
click at [718, 95] on link "uitwerkingen bekijken" at bounding box center [746, 101] width 179 height 28
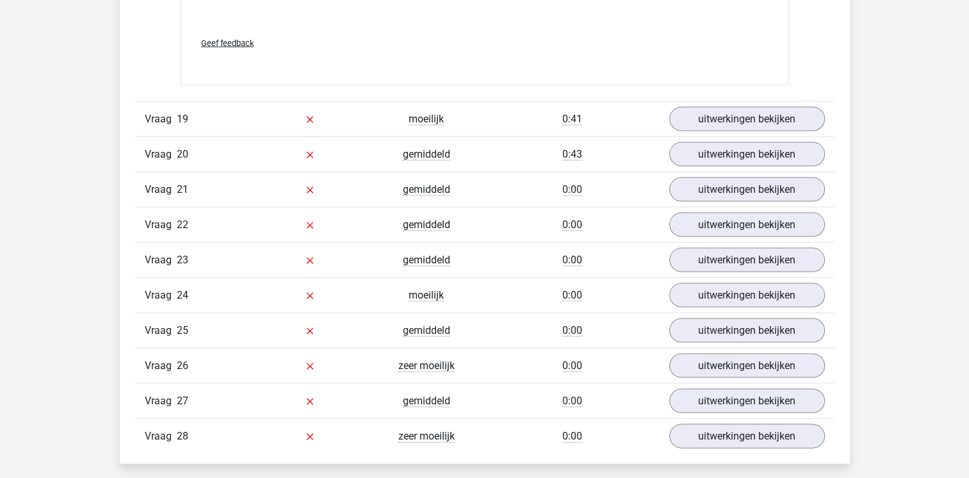
scroll to position [7456, 0]
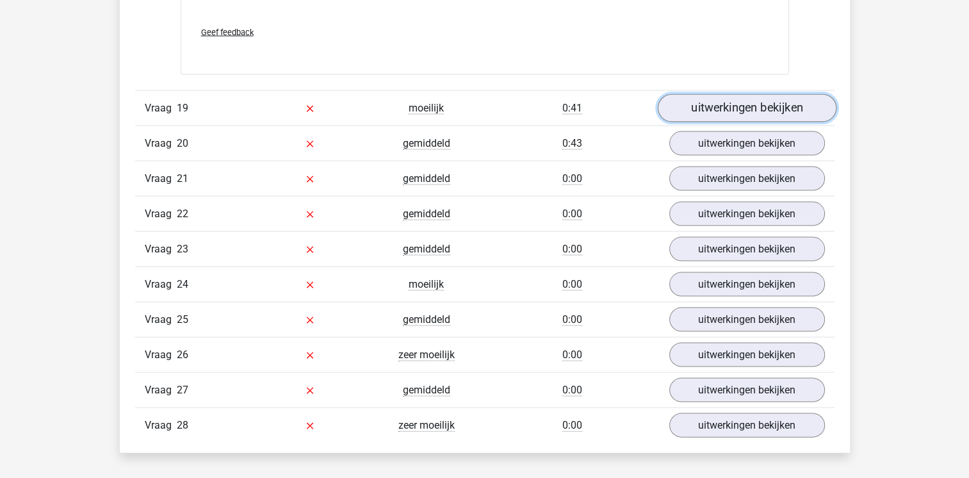
click at [743, 97] on link "uitwerkingen bekijken" at bounding box center [746, 108] width 179 height 28
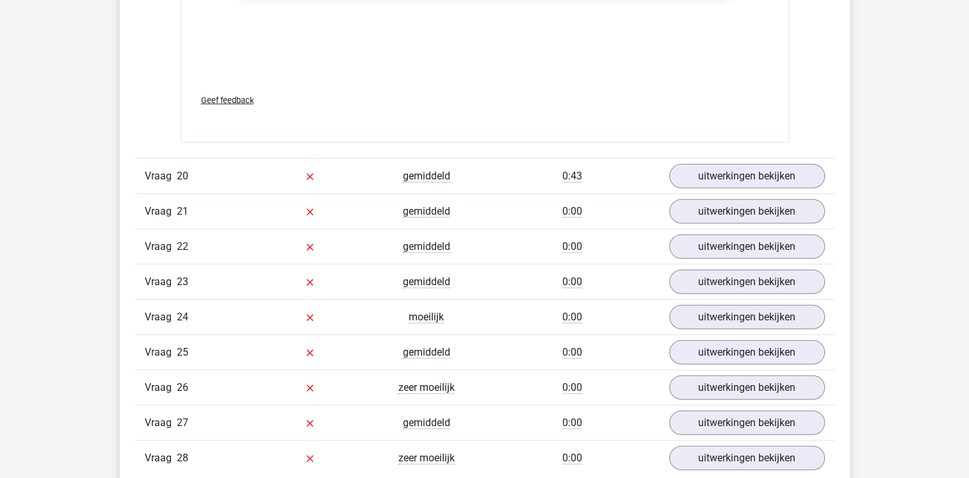
scroll to position [8150, 0]
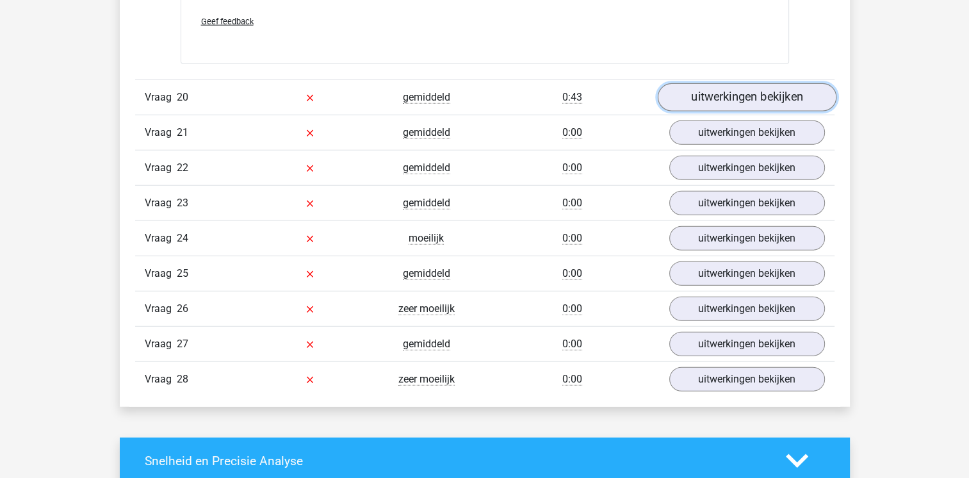
click at [706, 91] on link "uitwerkingen bekijken" at bounding box center [746, 97] width 179 height 28
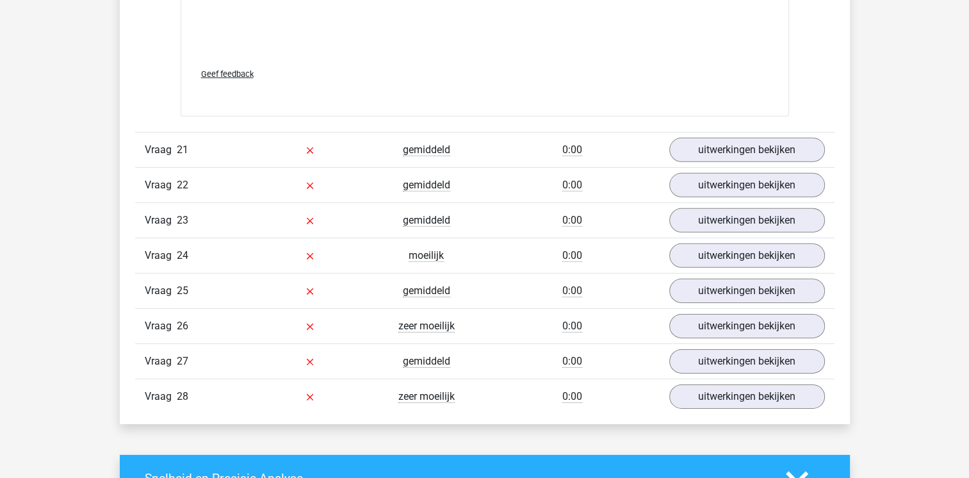
scroll to position [8869, 0]
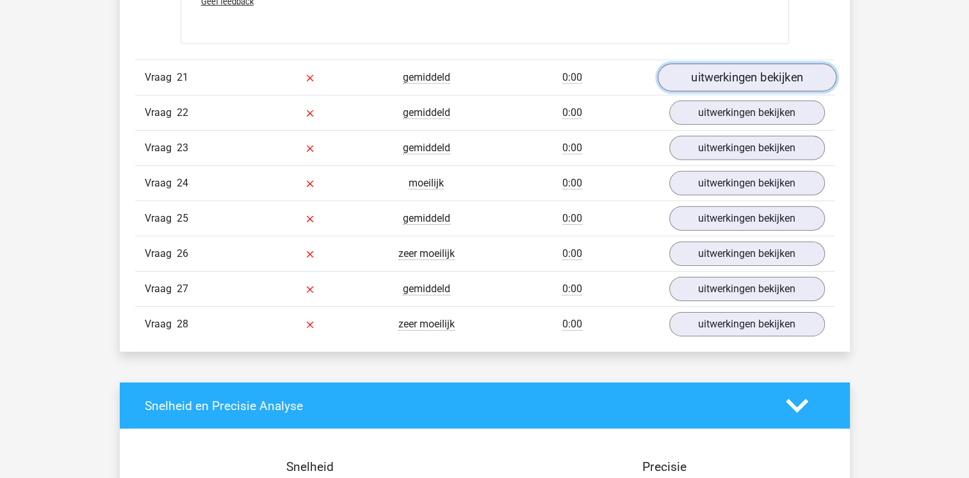
click at [741, 64] on link "uitwerkingen bekijken" at bounding box center [746, 78] width 179 height 28
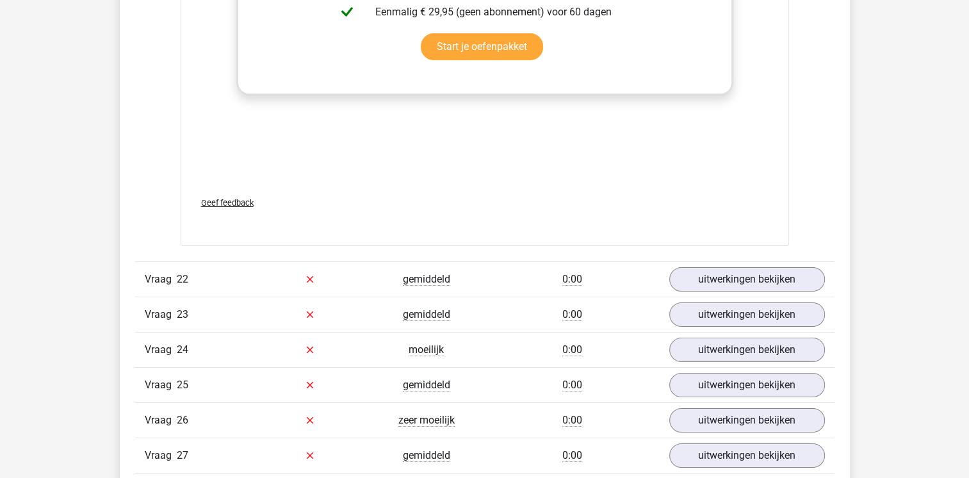
scroll to position [9374, 0]
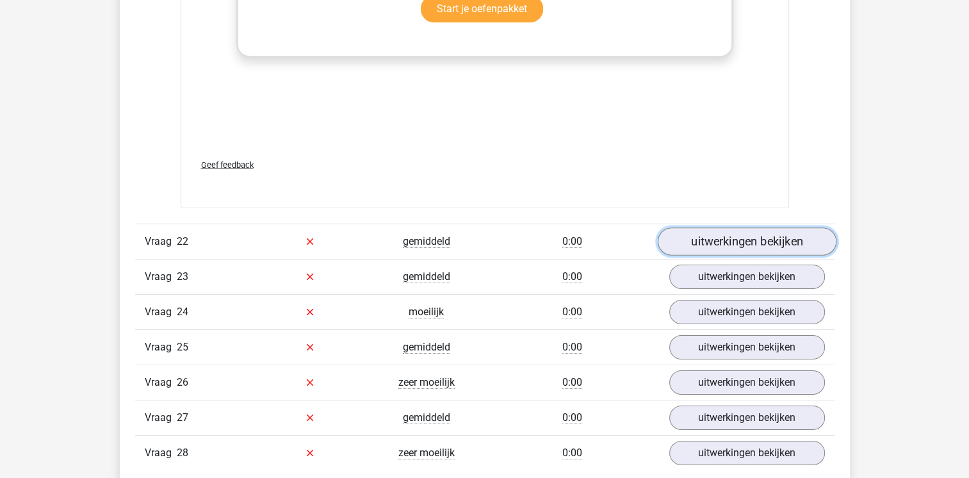
click at [755, 227] on link "uitwerkingen bekijken" at bounding box center [746, 241] width 179 height 28
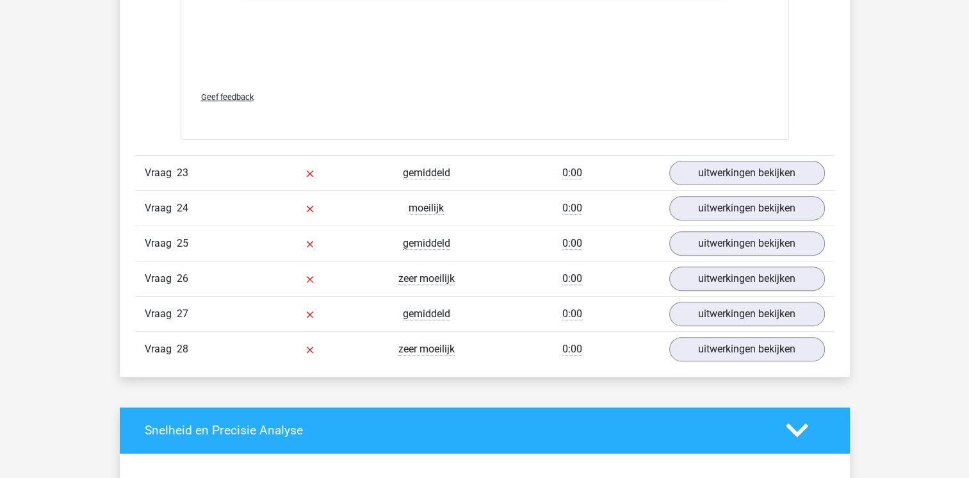
scroll to position [10124, 0]
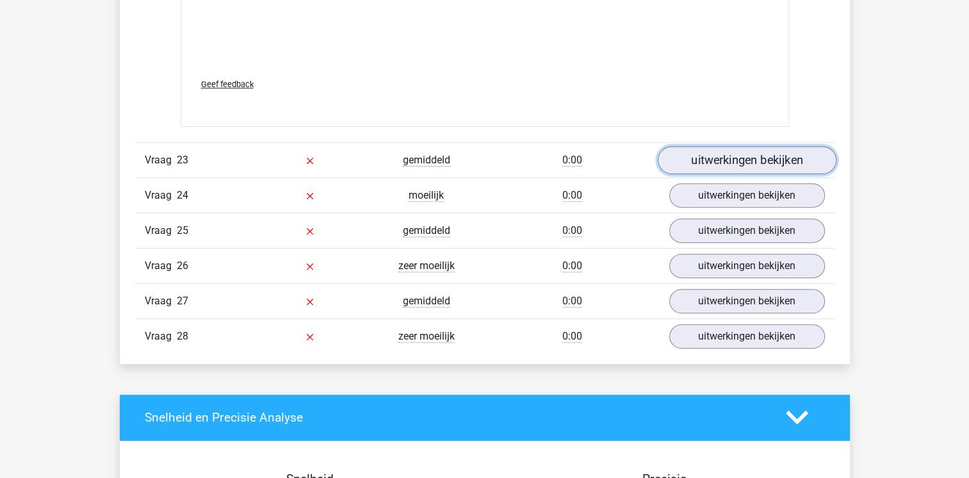
click at [751, 146] on link "uitwerkingen bekijken" at bounding box center [746, 160] width 179 height 28
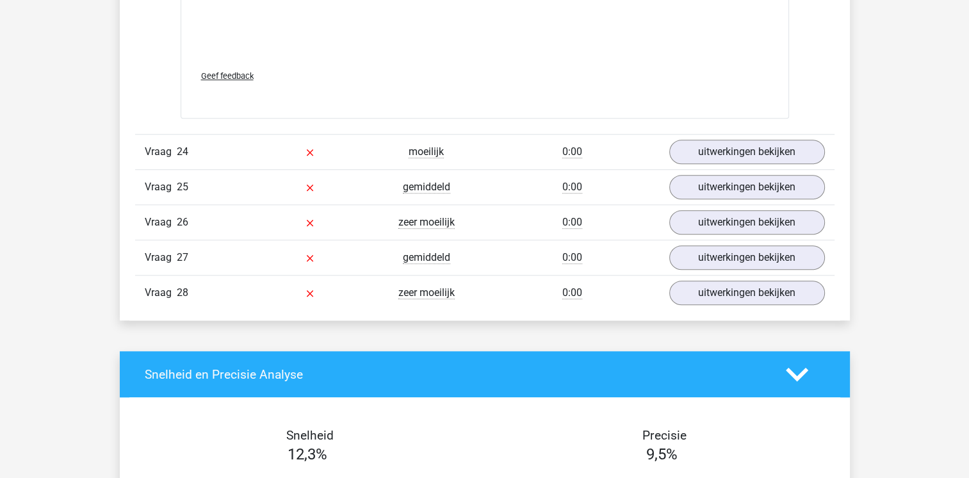
scroll to position [10930, 0]
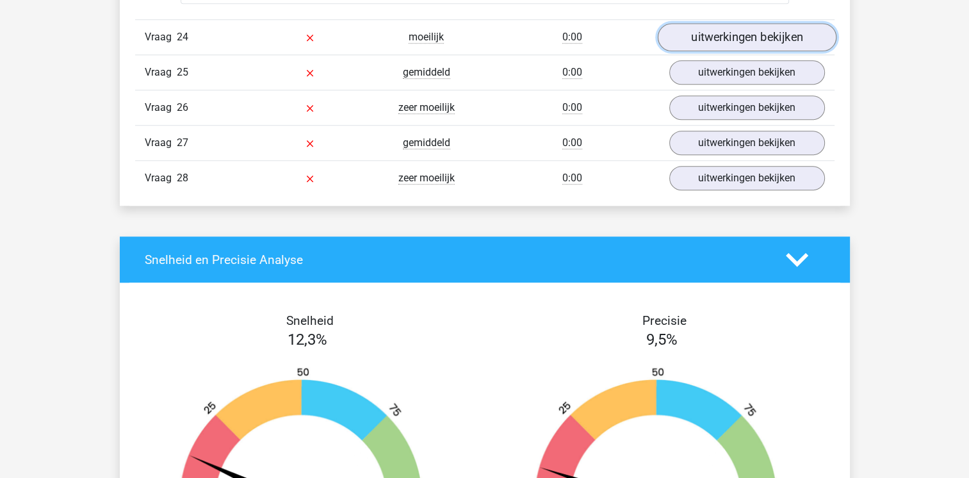
click at [729, 32] on link "uitwerkingen bekijken" at bounding box center [746, 37] width 179 height 28
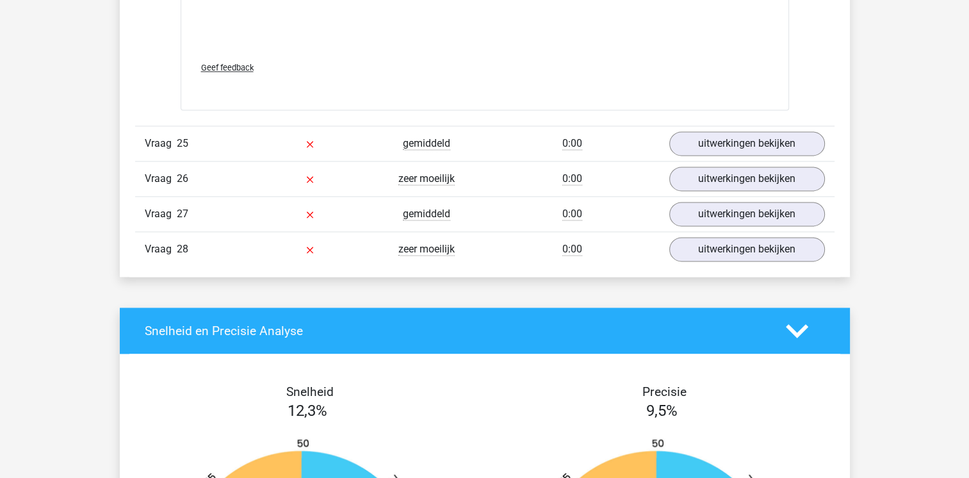
scroll to position [11538, 0]
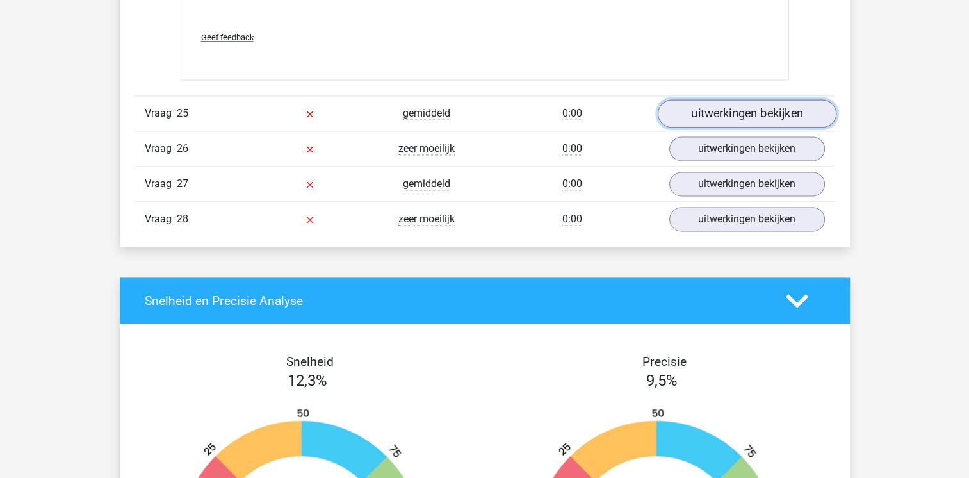
click at [740, 101] on link "uitwerkingen bekijken" at bounding box center [746, 113] width 179 height 28
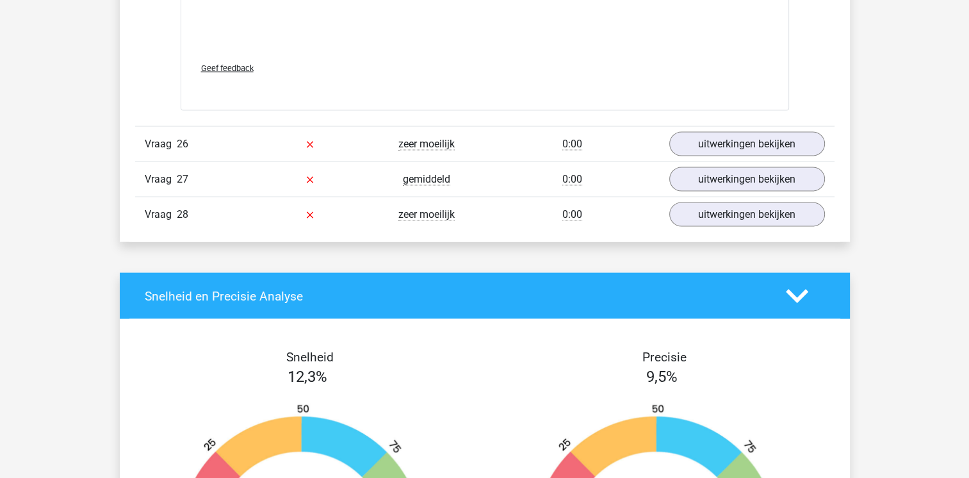
scroll to position [12238, 0]
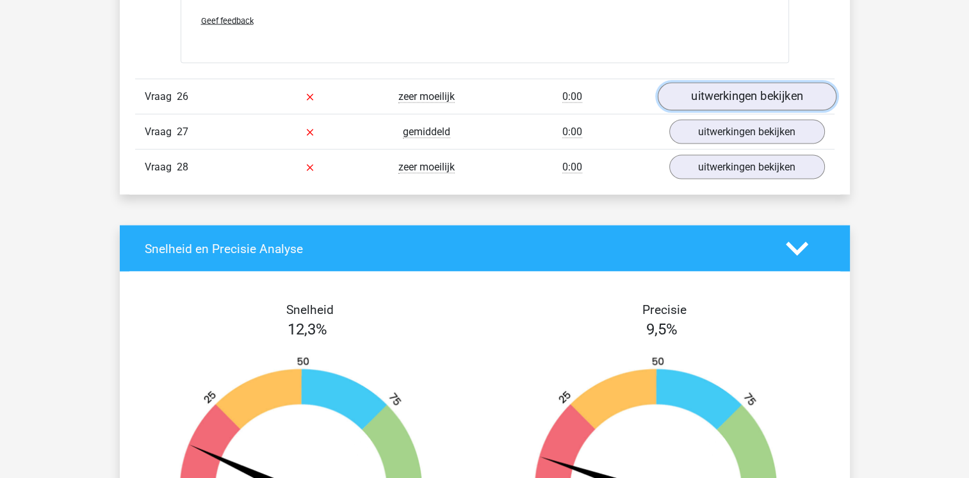
click at [746, 83] on link "uitwerkingen bekijken" at bounding box center [746, 97] width 179 height 28
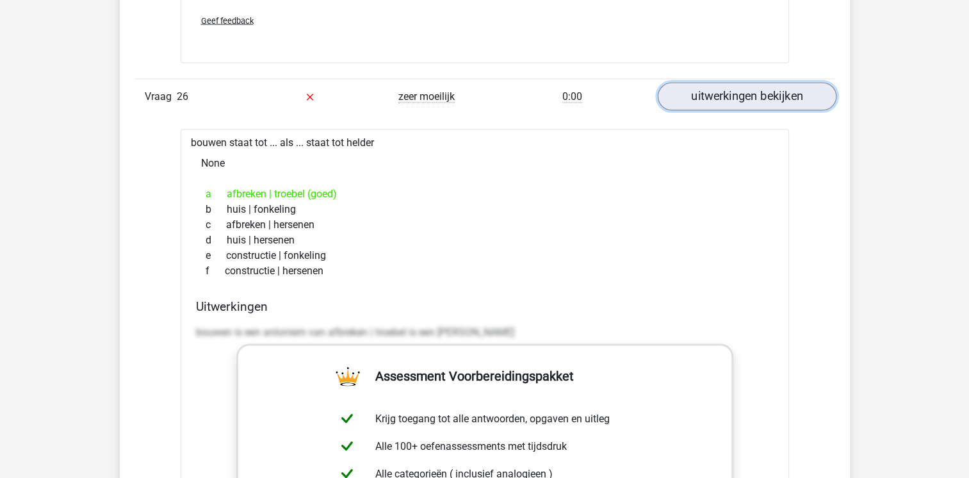
click at [762, 83] on link "uitwerkingen bekijken" at bounding box center [746, 97] width 179 height 28
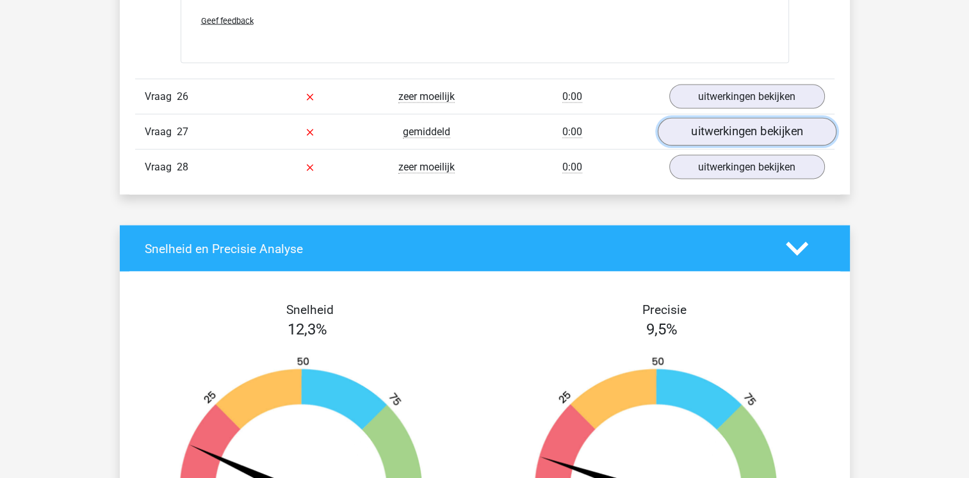
click at [745, 120] on link "uitwerkingen bekijken" at bounding box center [746, 133] width 179 height 28
